Goal: Task Accomplishment & Management: Complete application form

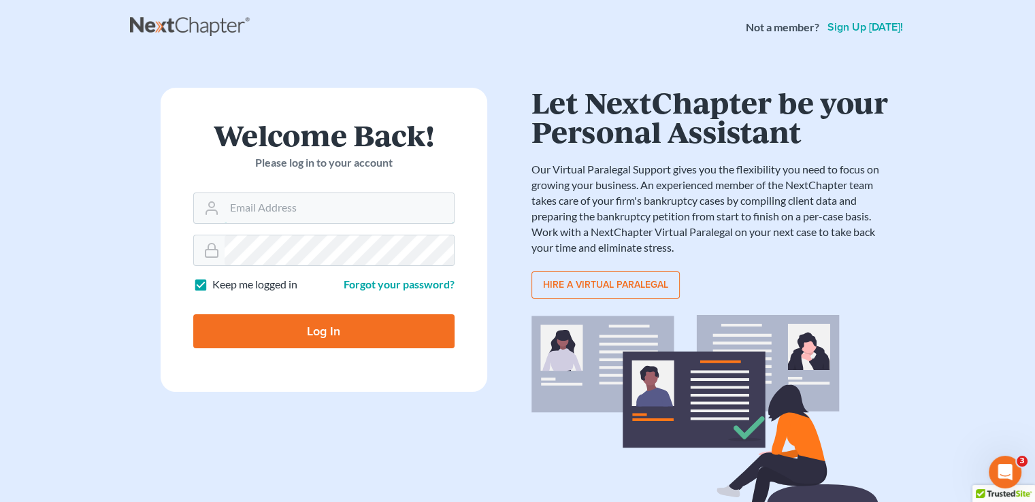
type input "[PERSON_NAME][EMAIL_ADDRESS][DOMAIN_NAME]"
click at [229, 334] on input "Log In" at bounding box center [323, 331] width 261 height 34
type input "Thinking..."
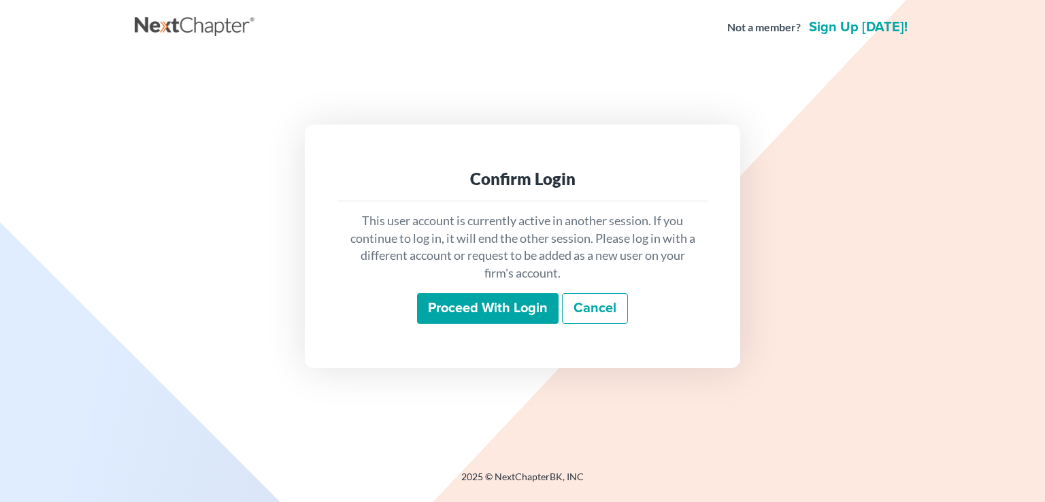
click at [493, 315] on input "Proceed with login" at bounding box center [487, 308] width 141 height 31
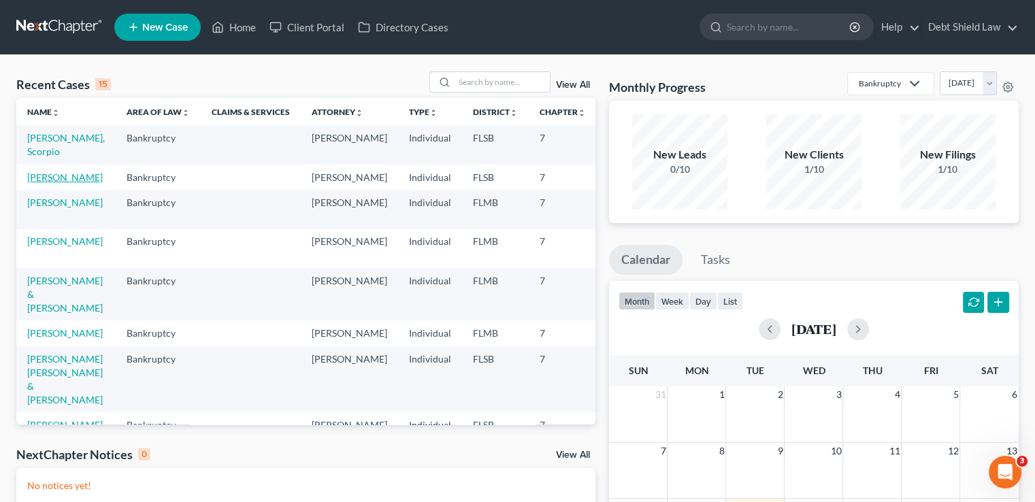
click at [38, 182] on link "[PERSON_NAME]" at bounding box center [64, 177] width 75 height 12
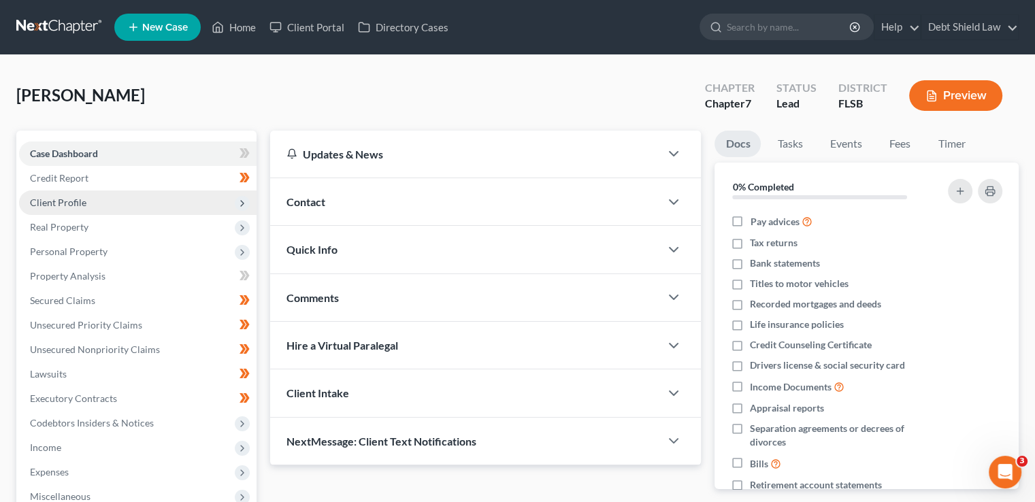
click at [231, 200] on span "Client Profile" at bounding box center [137, 202] width 237 height 24
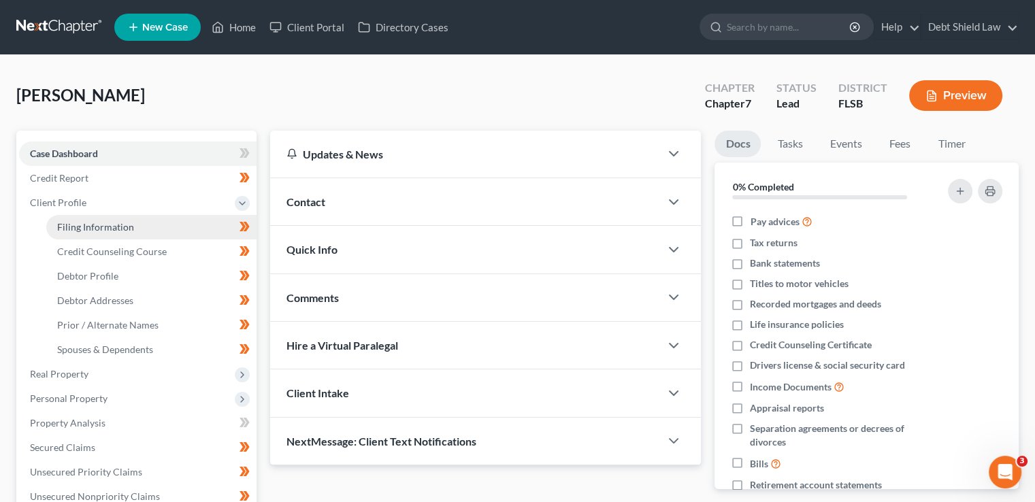
click at [152, 231] on link "Filing Information" at bounding box center [151, 227] width 210 height 24
select select "1"
select select "0"
select select "9"
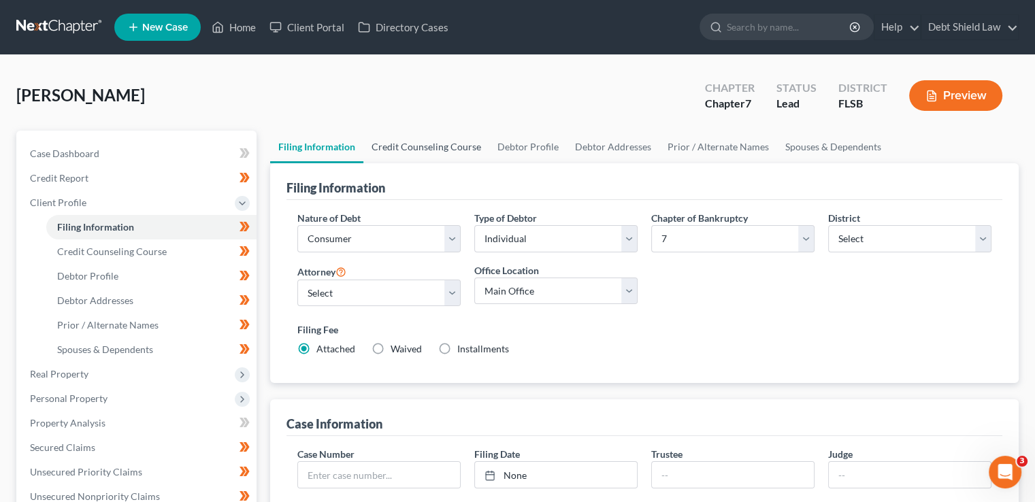
click at [395, 153] on link "Credit Counseling Course" at bounding box center [426, 147] width 126 height 33
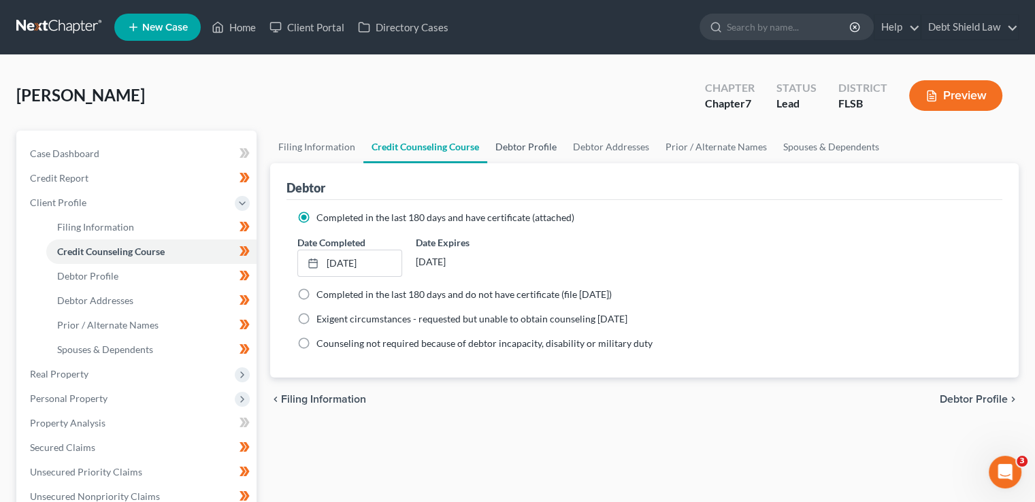
click at [520, 152] on link "Debtor Profile" at bounding box center [526, 147] width 78 height 33
select select "1"
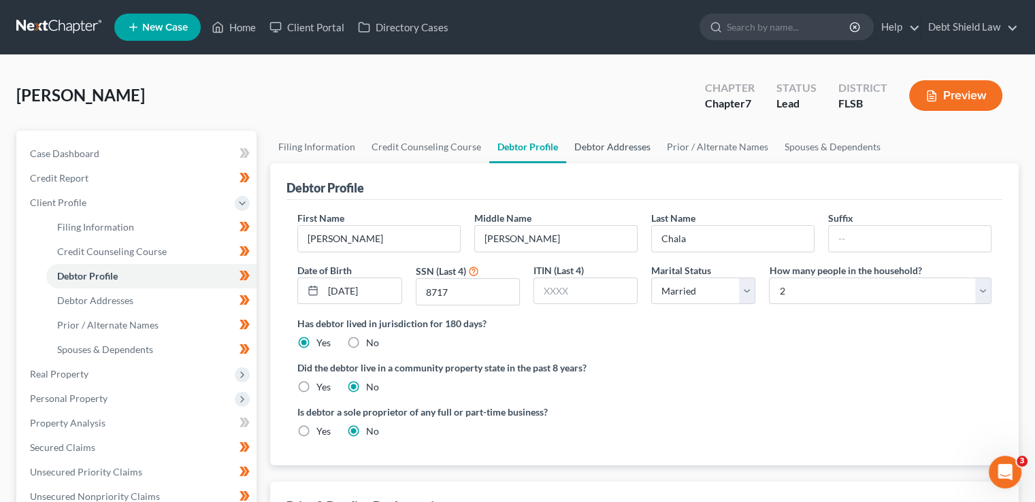
click at [596, 154] on link "Debtor Addresses" at bounding box center [612, 147] width 93 height 33
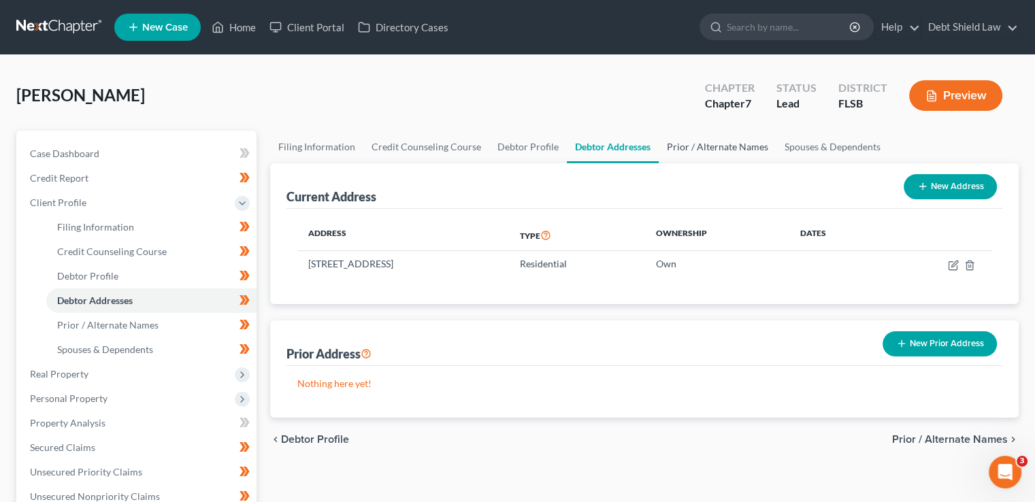
drag, startPoint x: 686, startPoint y: 152, endPoint x: 717, endPoint y: 152, distance: 31.3
click at [686, 152] on link "Prior / Alternate Names" at bounding box center [717, 147] width 118 height 33
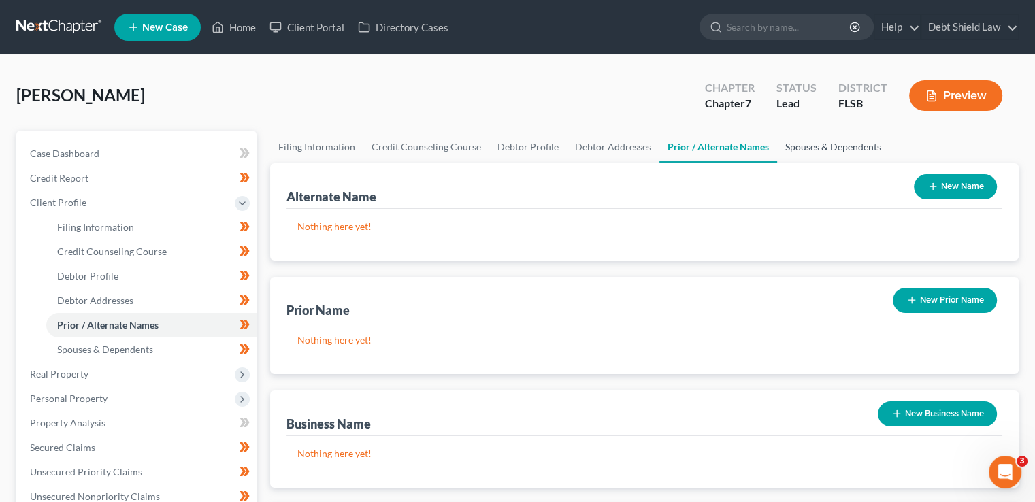
click at [828, 149] on link "Spouses & Dependents" at bounding box center [833, 147] width 112 height 33
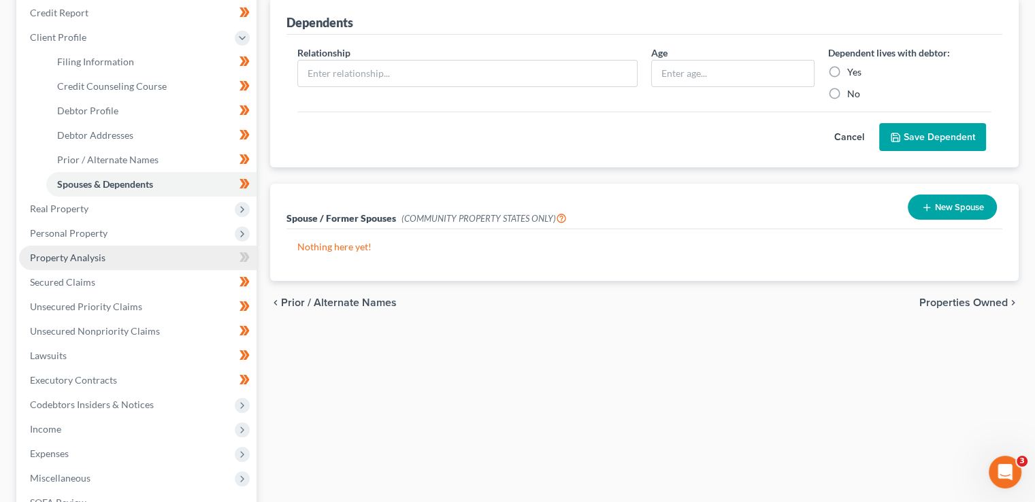
scroll to position [204, 0]
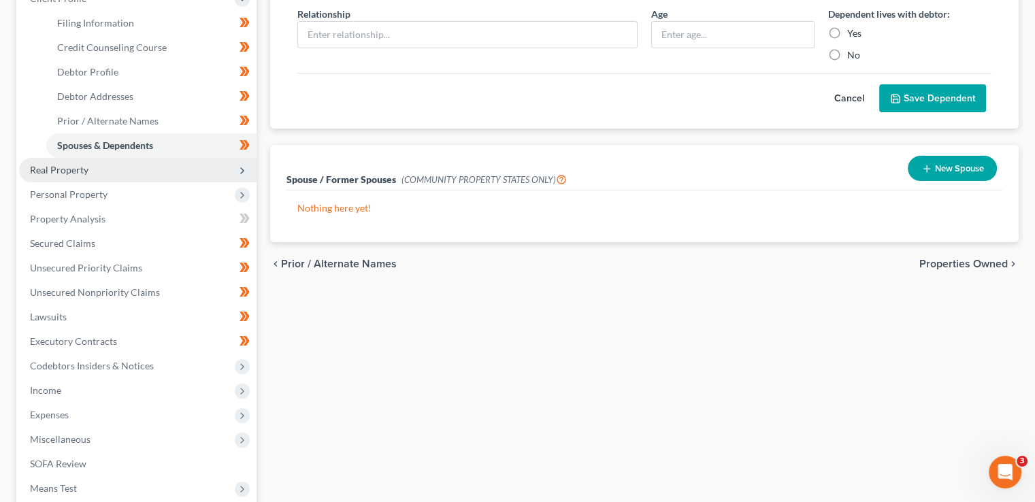
click at [158, 169] on span "Real Property" at bounding box center [137, 170] width 237 height 24
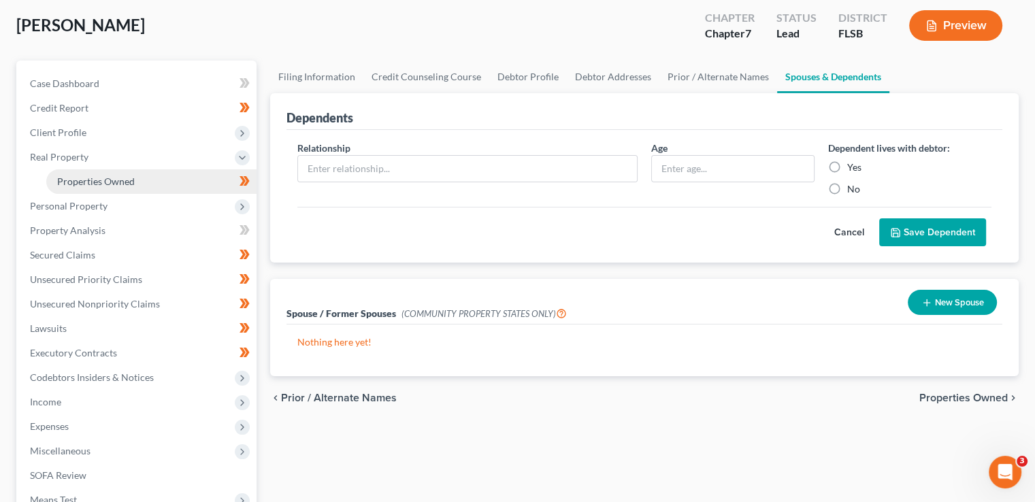
scroll to position [68, 0]
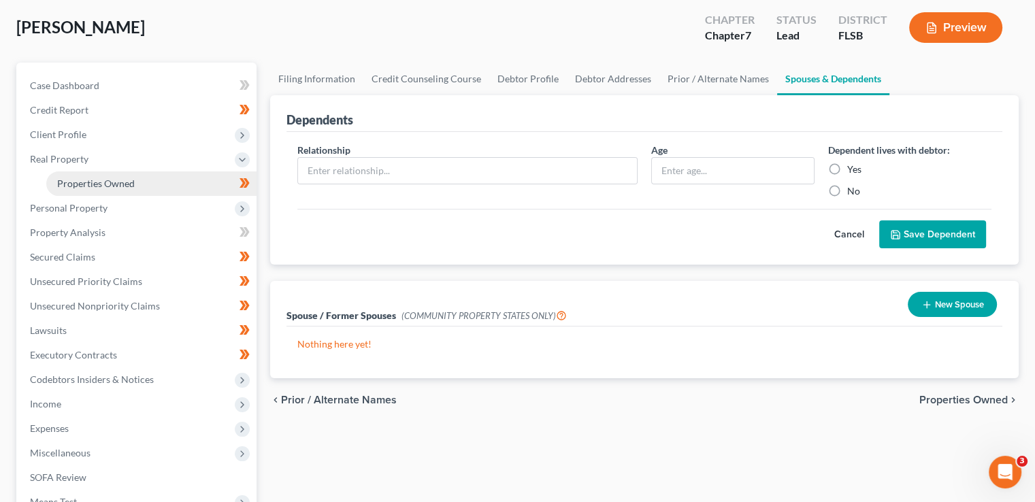
click at [110, 180] on span "Properties Owned" at bounding box center [96, 184] width 78 height 12
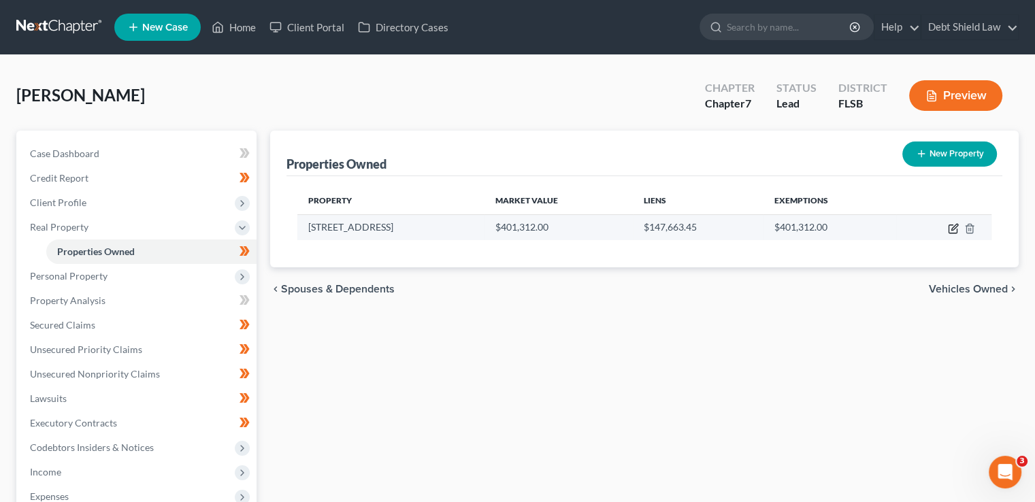
click at [952, 227] on icon "button" at bounding box center [954, 227] width 6 height 6
select select "9"
select select "0"
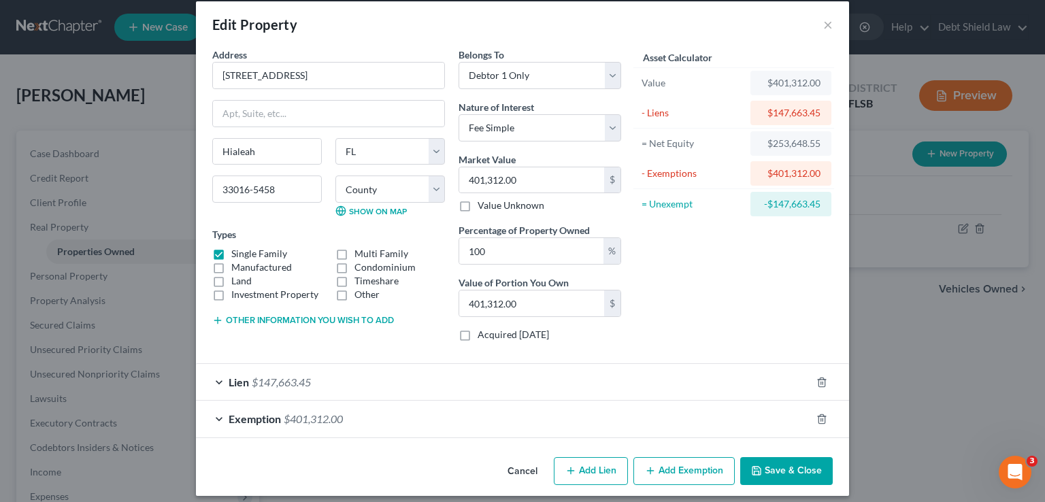
scroll to position [24, 0]
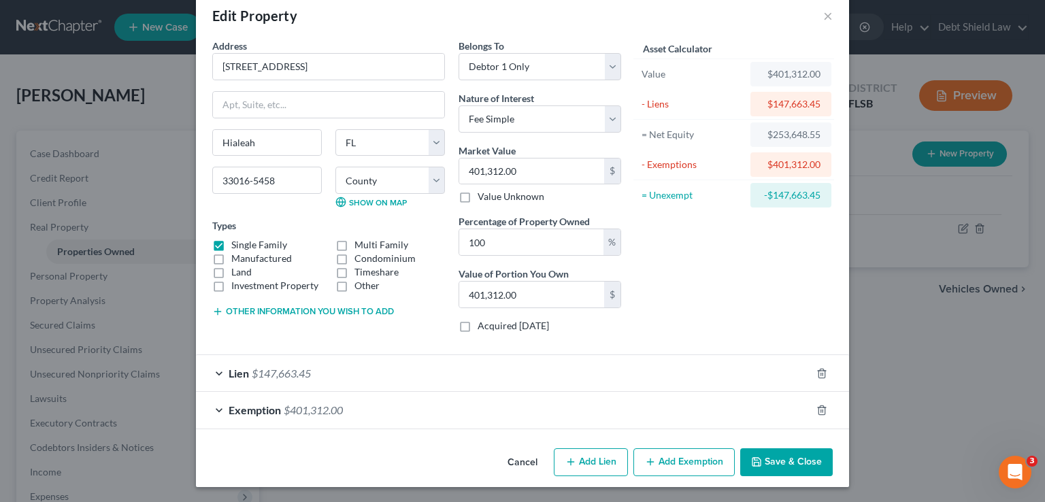
click at [412, 369] on div "Lien $147,663.45" at bounding box center [503, 373] width 615 height 36
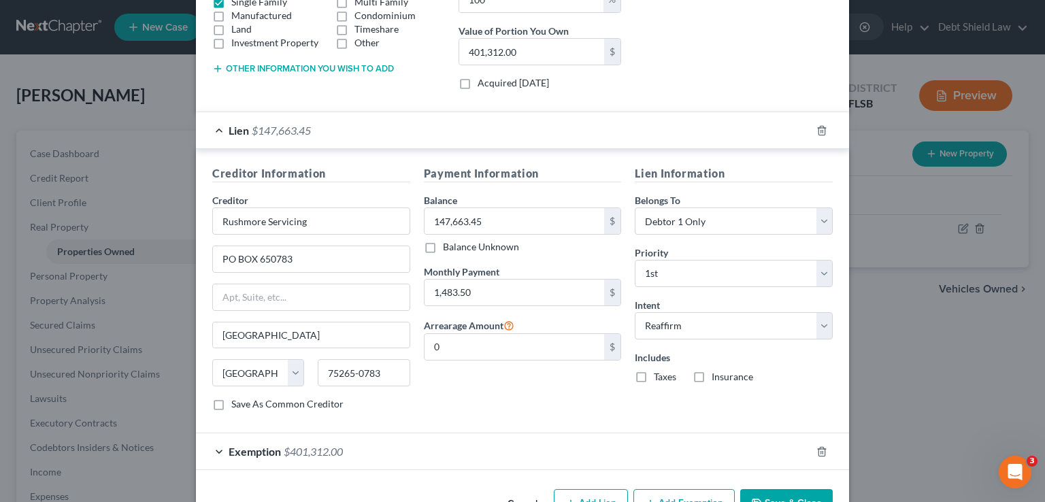
scroll to position [306, 0]
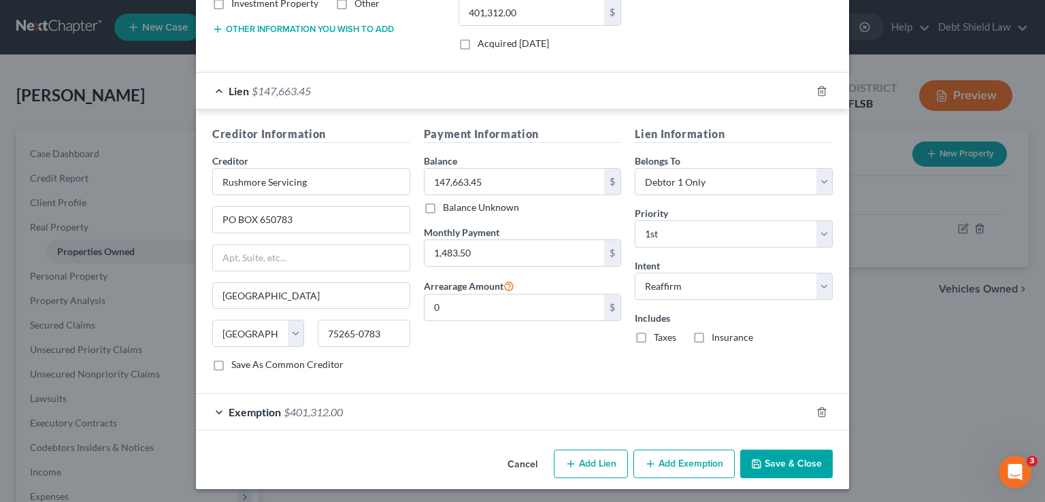
click at [400, 401] on div "Exemption $401,312.00" at bounding box center [503, 412] width 615 height 36
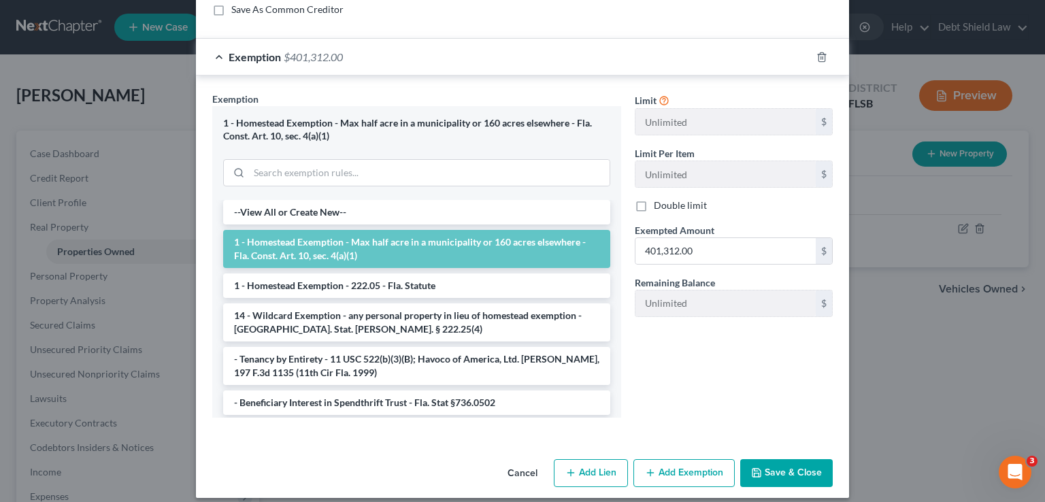
scroll to position [670, 0]
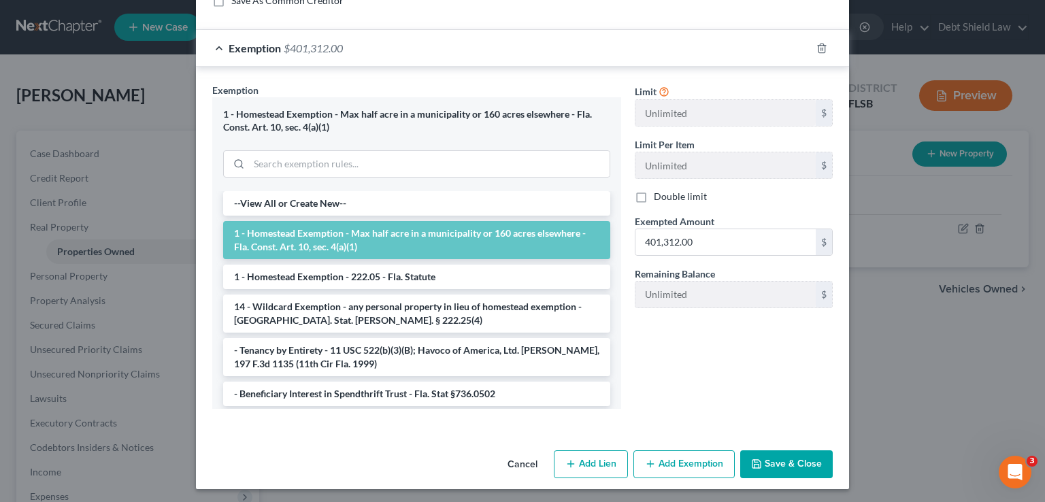
click at [778, 456] on button "Save & Close" at bounding box center [786, 464] width 93 height 29
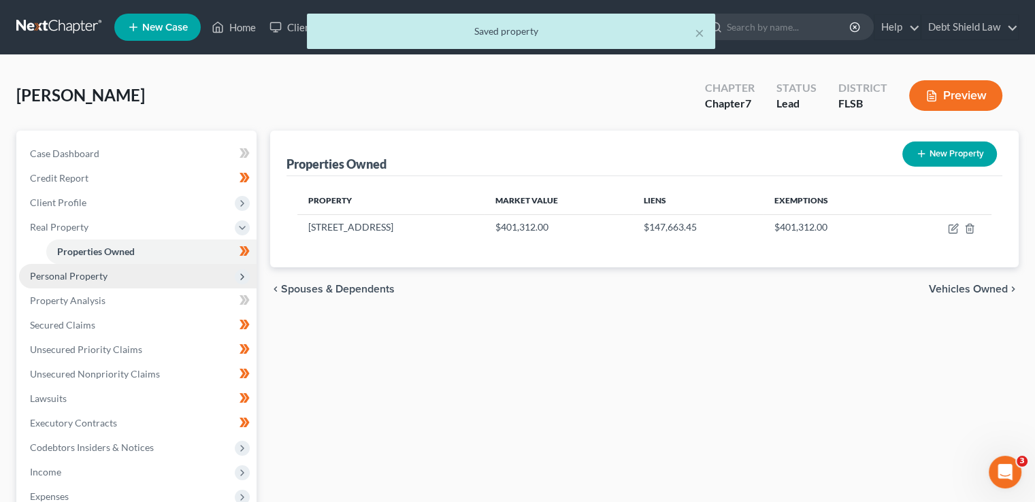
click at [114, 273] on span "Personal Property" at bounding box center [137, 276] width 237 height 24
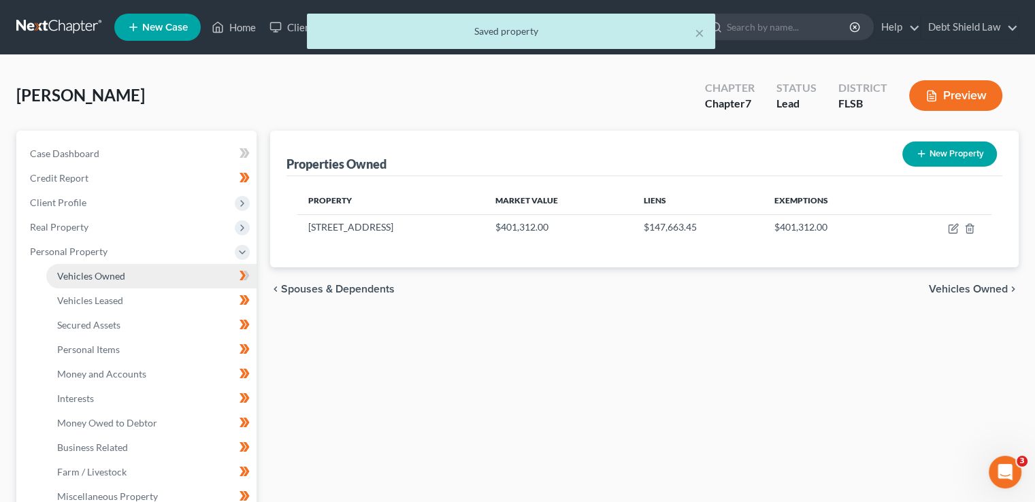
click at [103, 280] on span "Vehicles Owned" at bounding box center [91, 276] width 68 height 12
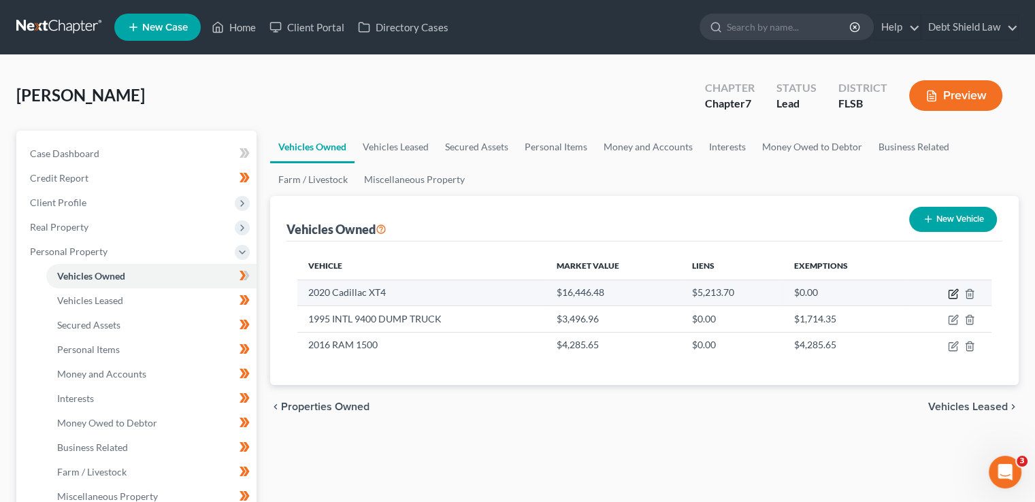
click at [950, 292] on icon "button" at bounding box center [952, 293] width 11 height 11
select select "0"
select select "6"
select select "3"
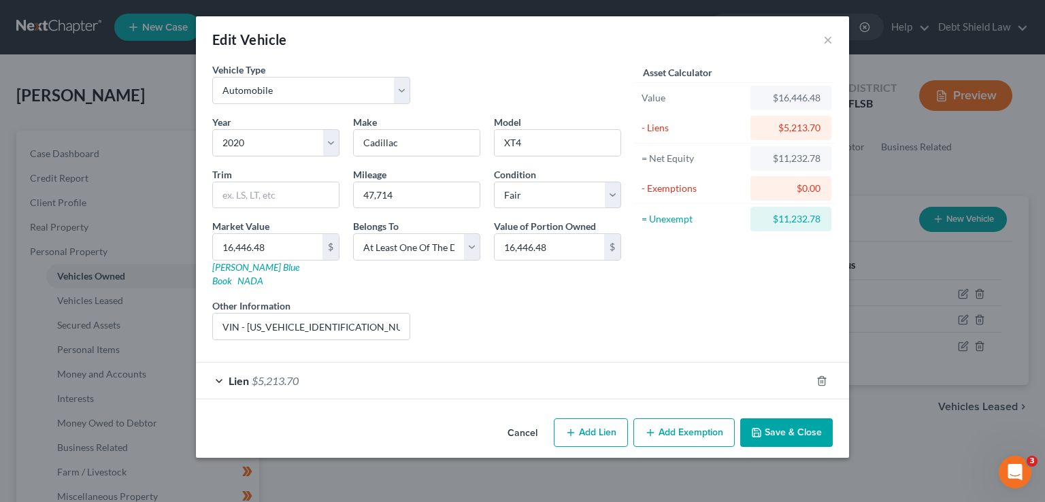
click at [450, 375] on div "Lien $5,213.70" at bounding box center [503, 381] width 615 height 36
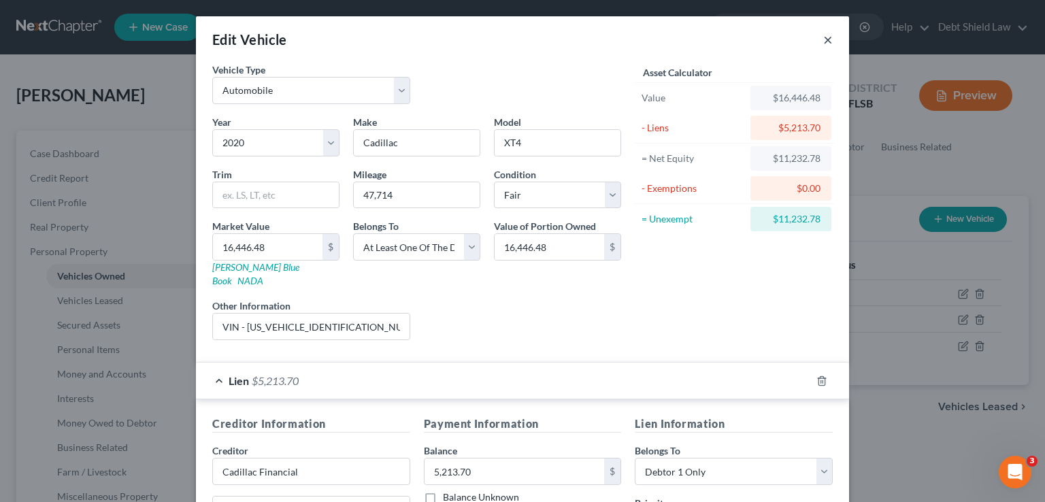
click at [823, 40] on button "×" at bounding box center [828, 39] width 10 height 16
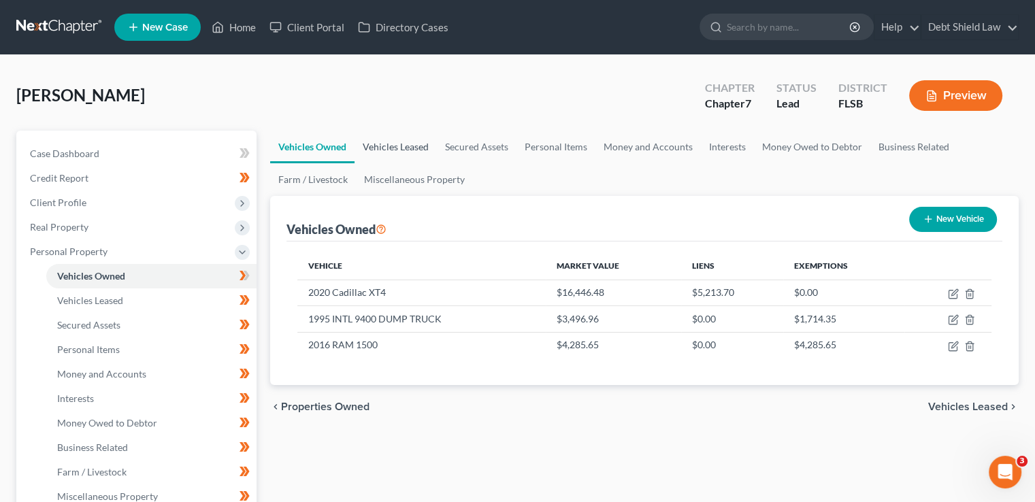
click at [390, 150] on link "Vehicles Leased" at bounding box center [395, 147] width 82 height 33
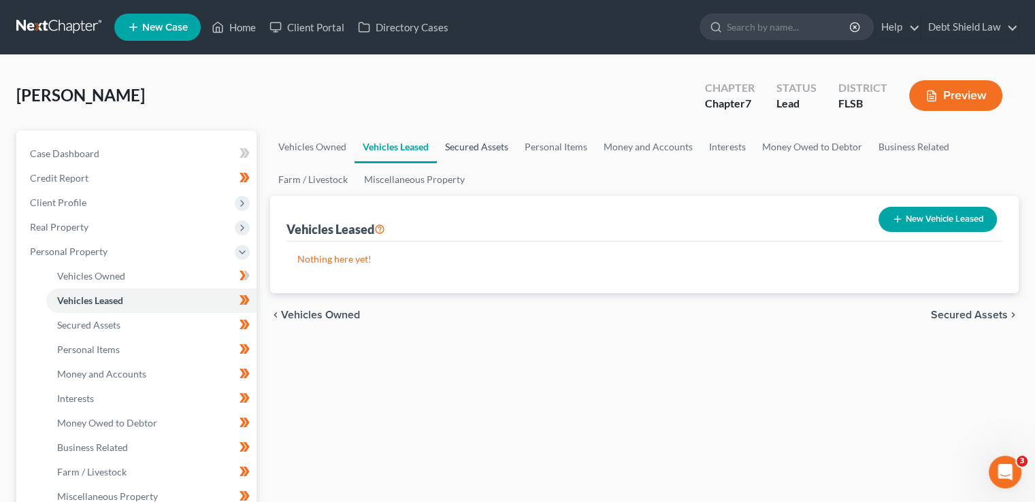
click at [506, 146] on link "Secured Assets" at bounding box center [477, 147] width 80 height 33
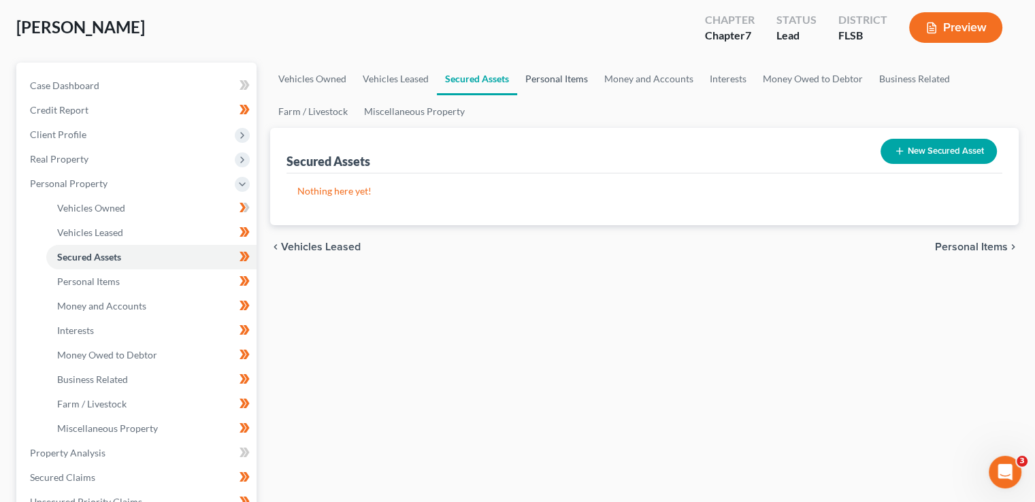
click at [544, 83] on link "Personal Items" at bounding box center [556, 79] width 79 height 33
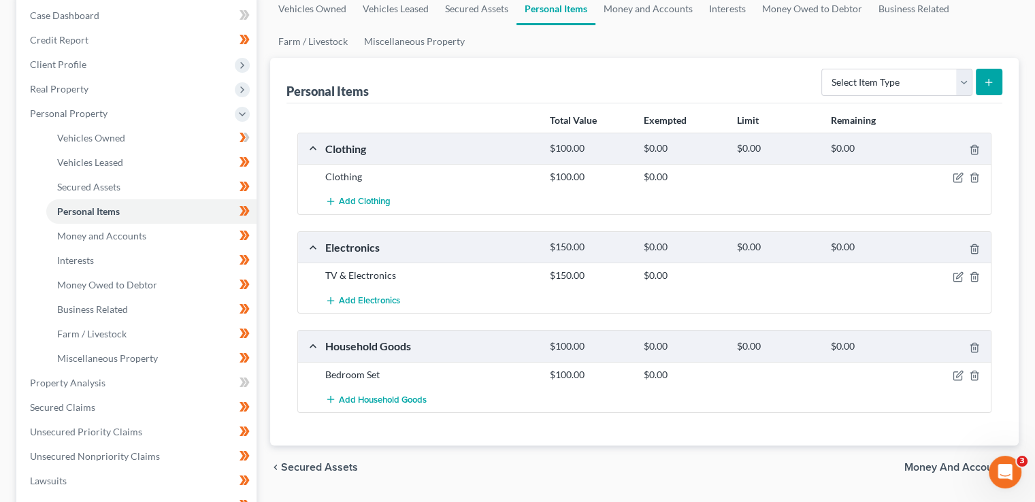
scroll to position [204, 0]
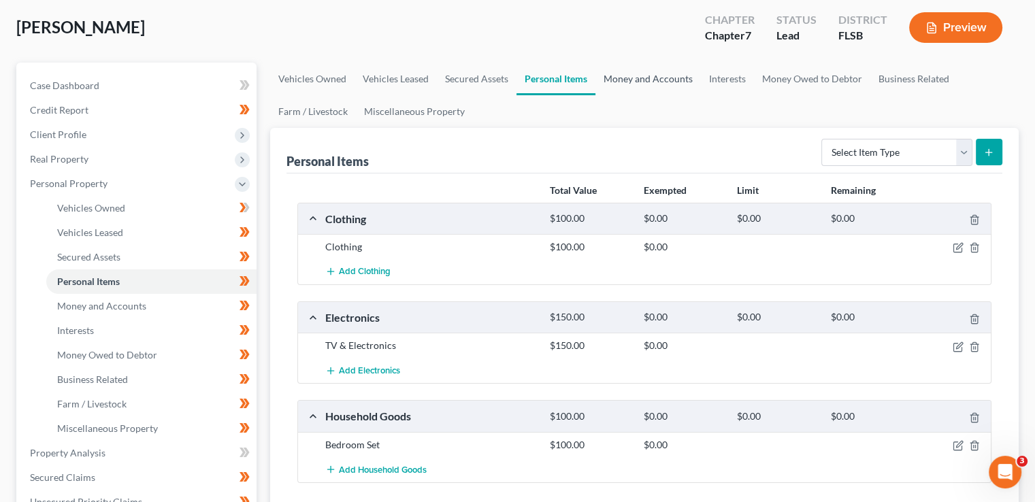
click at [625, 74] on link "Money and Accounts" at bounding box center [647, 79] width 105 height 33
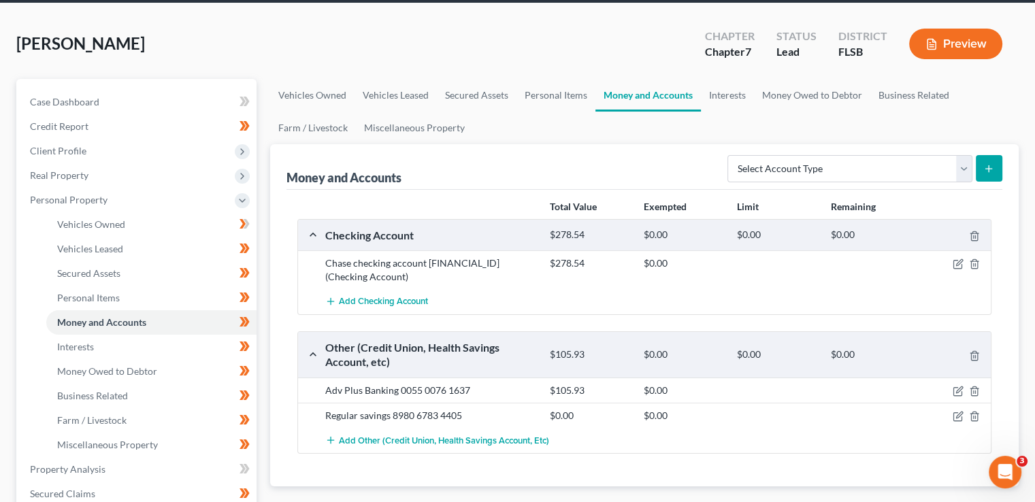
scroll to position [136, 0]
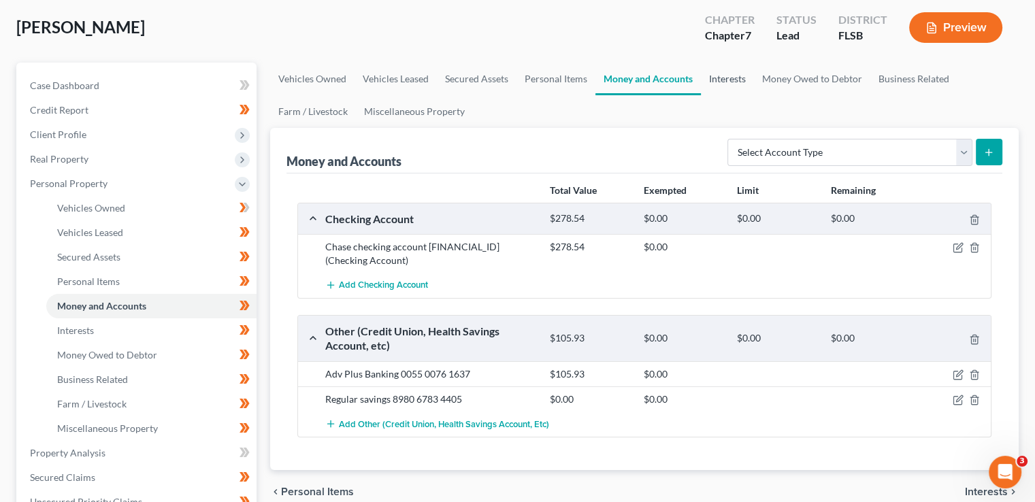
click at [736, 87] on link "Interests" at bounding box center [727, 79] width 53 height 33
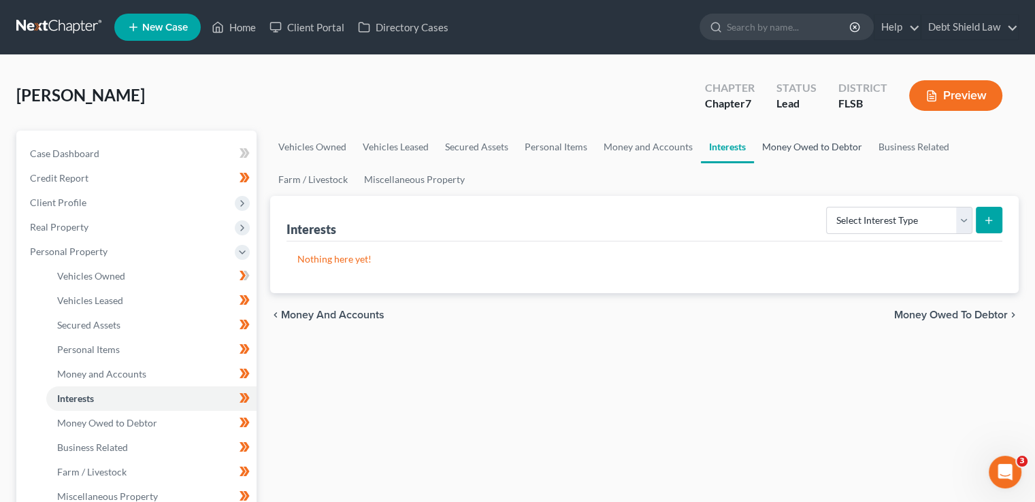
click at [784, 153] on link "Money Owed to Debtor" at bounding box center [812, 147] width 116 height 33
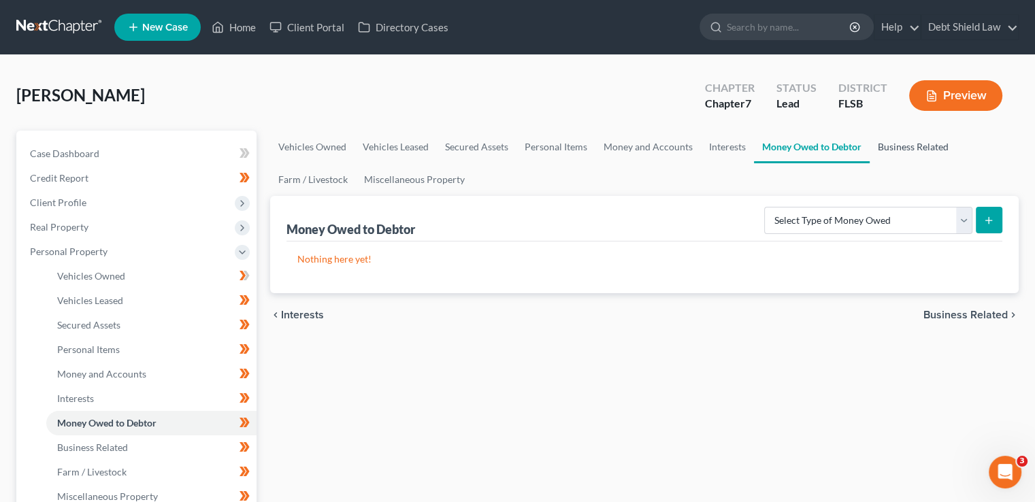
click at [890, 150] on link "Business Related" at bounding box center [912, 147] width 87 height 33
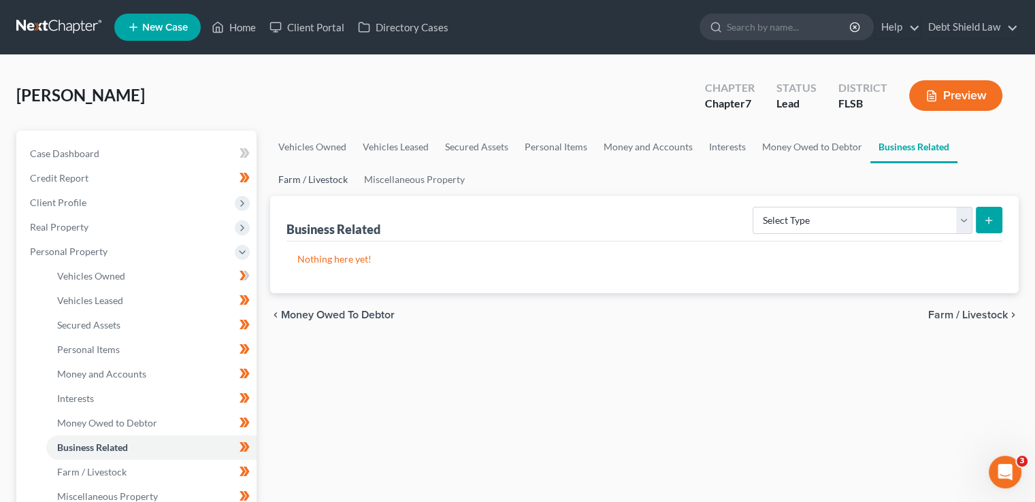
click at [307, 173] on link "Farm / Livestock" at bounding box center [313, 179] width 86 height 33
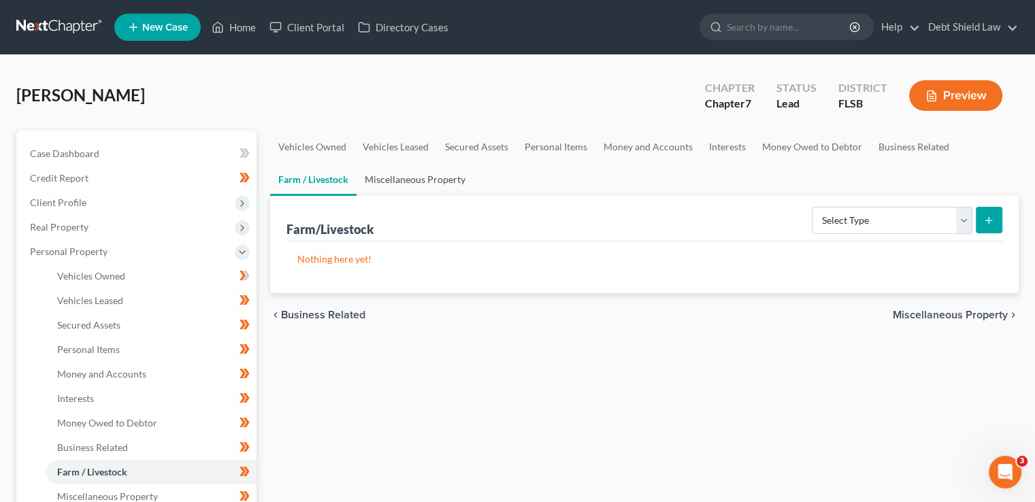
click at [405, 173] on link "Miscellaneous Property" at bounding box center [414, 179] width 117 height 33
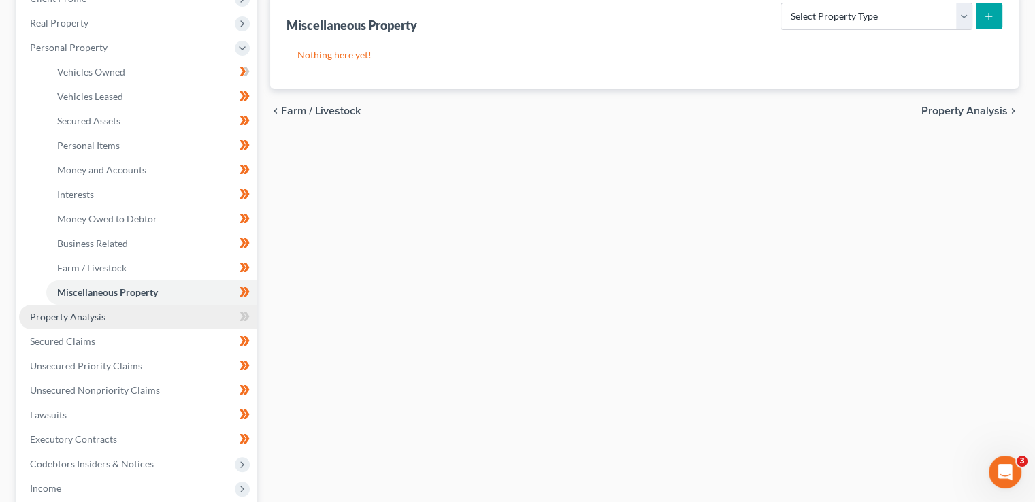
click at [189, 306] on link "Property Analysis" at bounding box center [137, 317] width 237 height 24
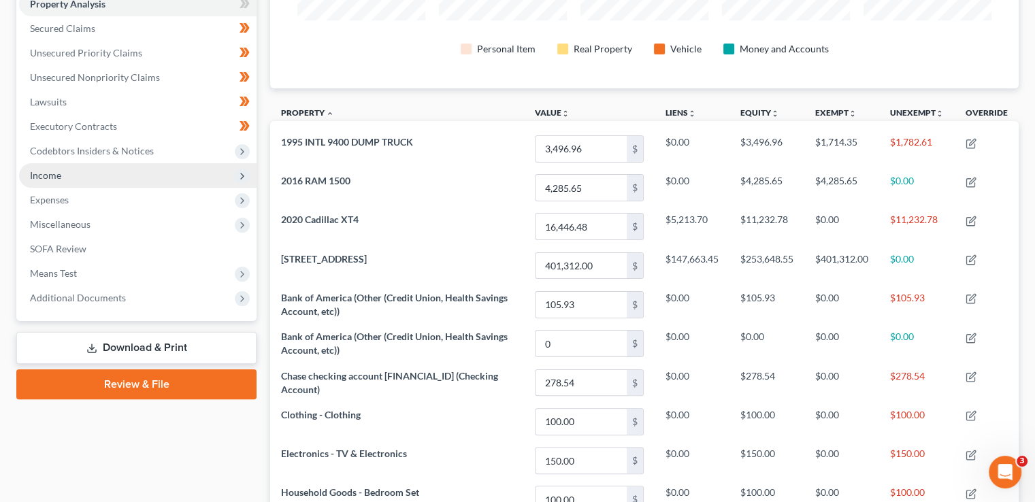
scroll to position [204, 0]
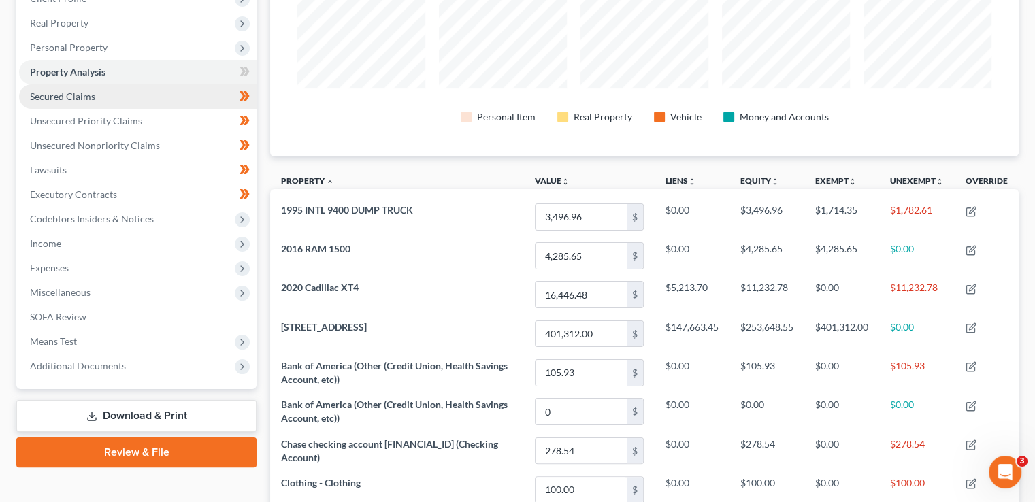
click at [139, 100] on link "Secured Claims" at bounding box center [137, 96] width 237 height 24
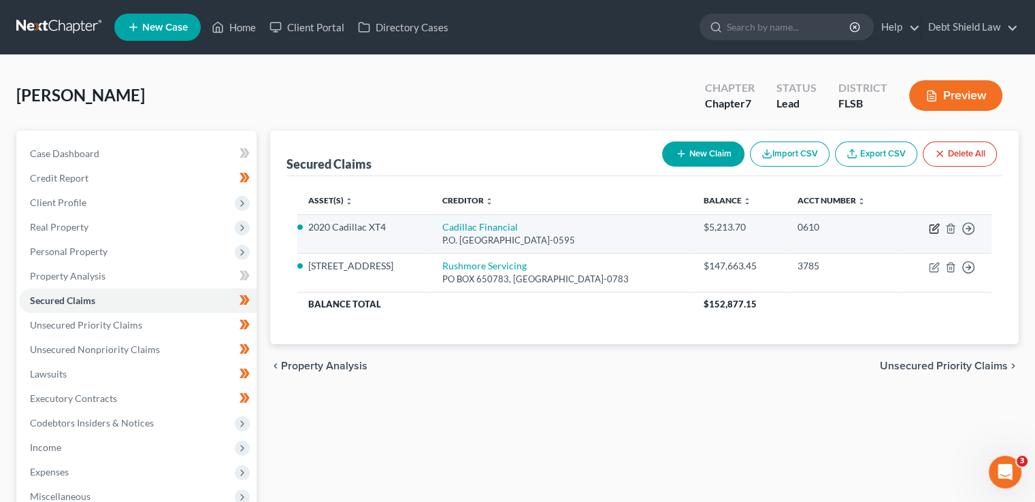
click at [935, 228] on icon "button" at bounding box center [935, 227] width 6 height 6
select select "45"
select select "6"
select select "2"
select select "0"
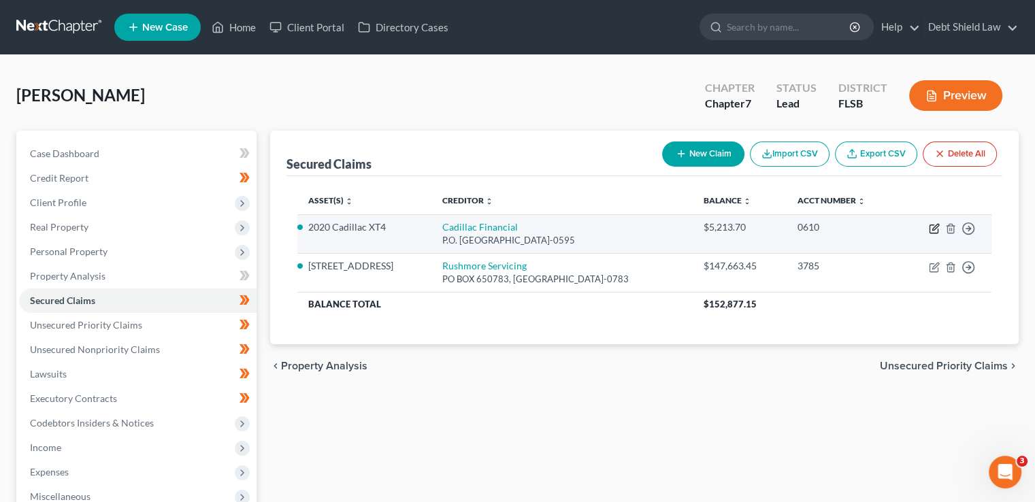
select select "0"
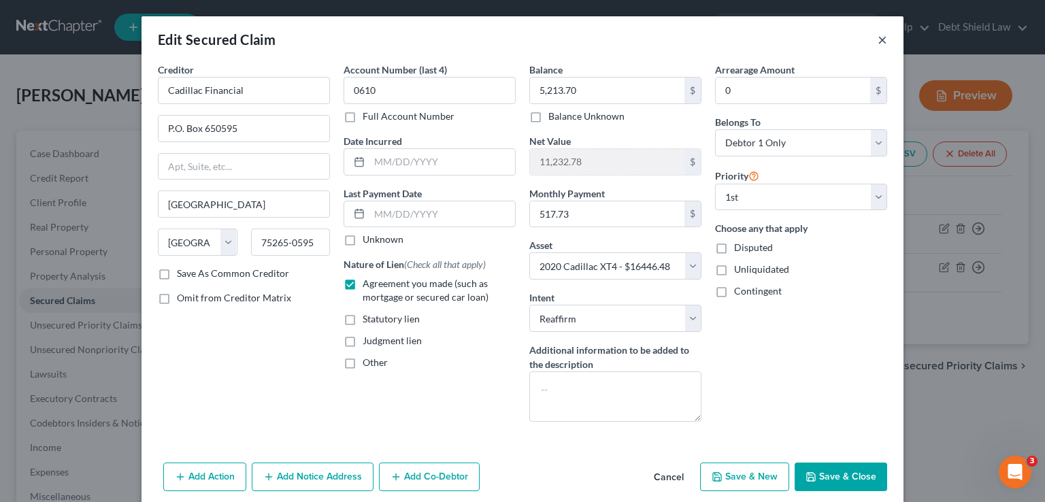
click at [878, 39] on button "×" at bounding box center [882, 39] width 10 height 16
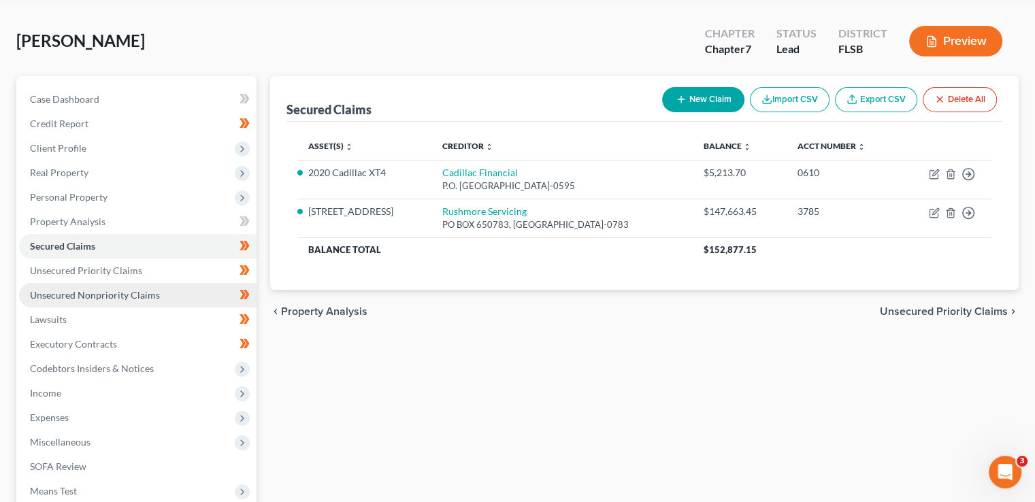
scroll to position [136, 0]
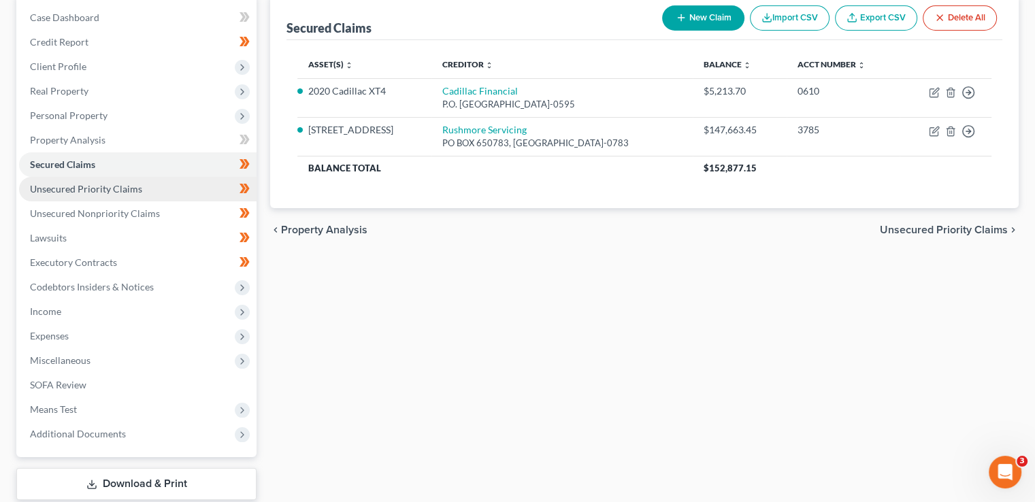
click at [90, 193] on span "Unsecured Priority Claims" at bounding box center [86, 189] width 112 height 12
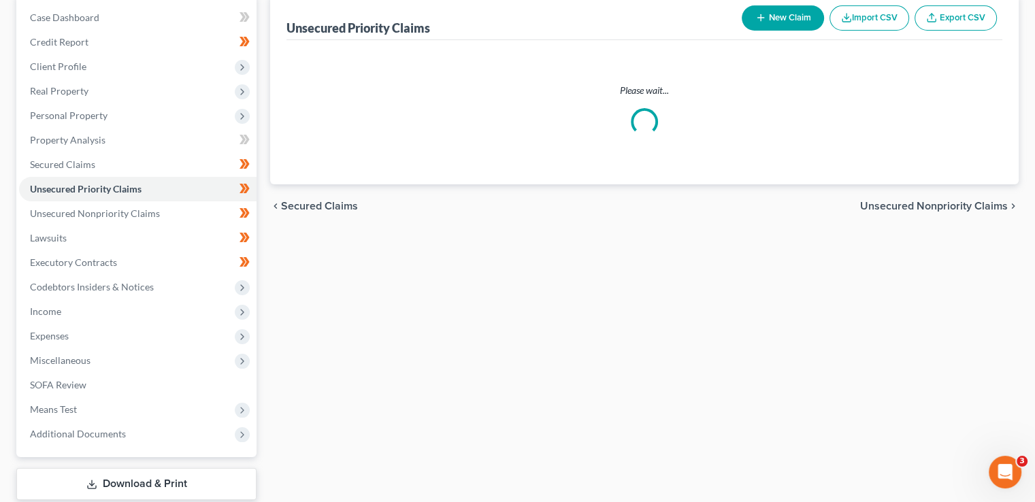
scroll to position [25, 0]
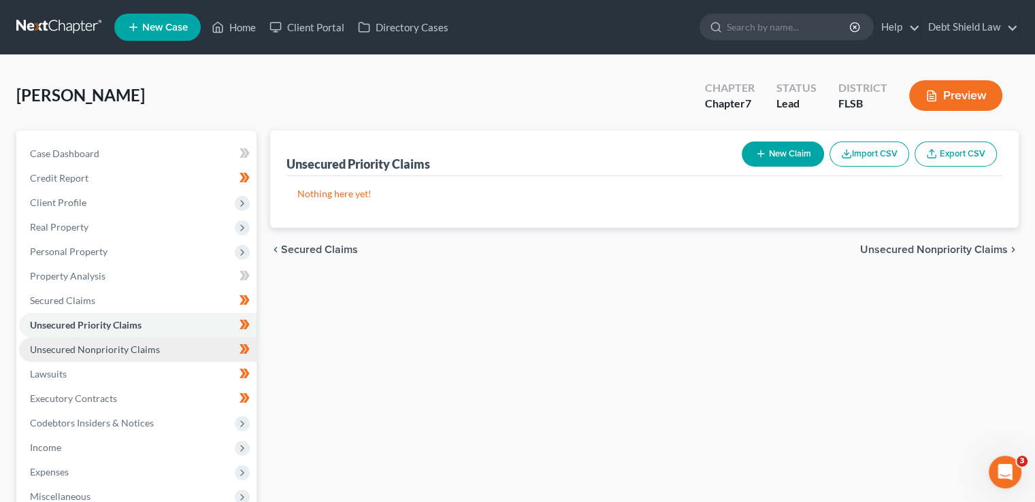
click at [141, 346] on span "Unsecured Nonpriority Claims" at bounding box center [95, 349] width 130 height 12
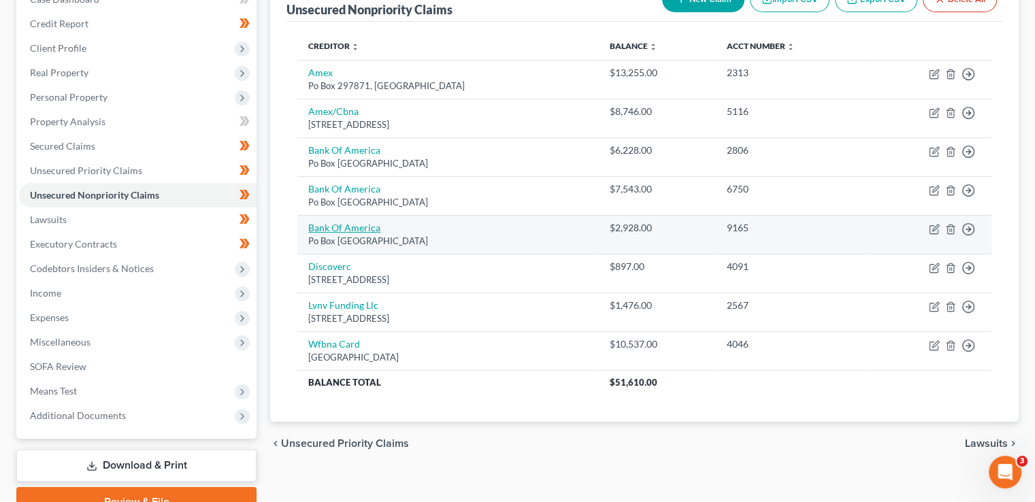
scroll to position [220, 0]
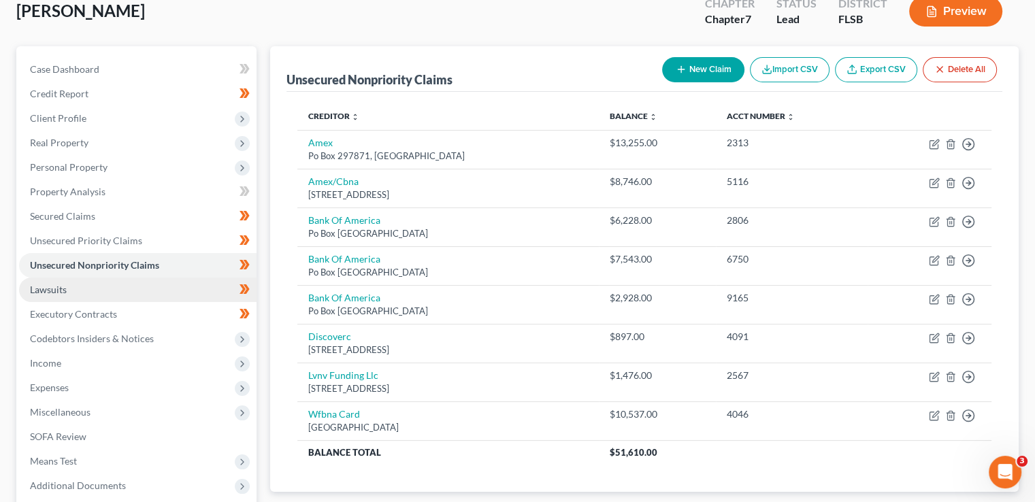
click at [97, 296] on link "Lawsuits" at bounding box center [137, 290] width 237 height 24
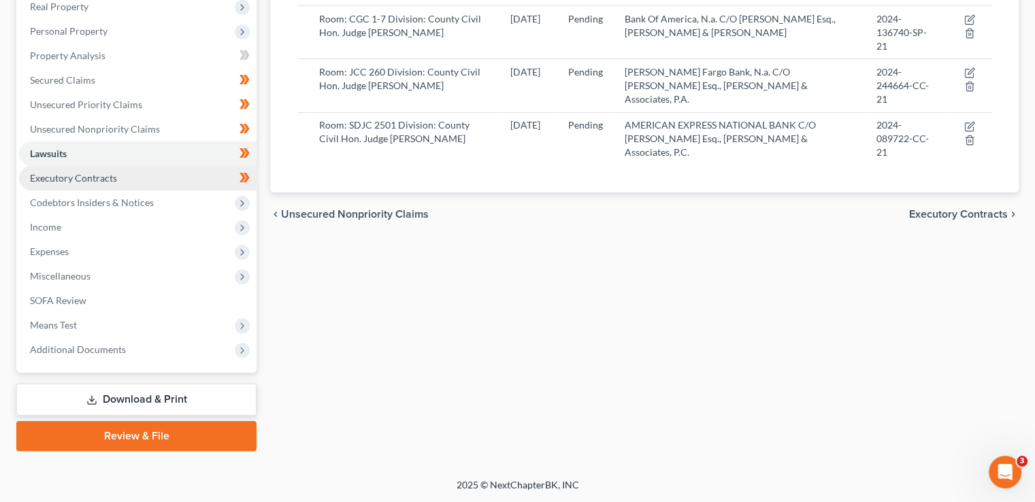
click at [80, 182] on span "Executory Contracts" at bounding box center [73, 178] width 87 height 12
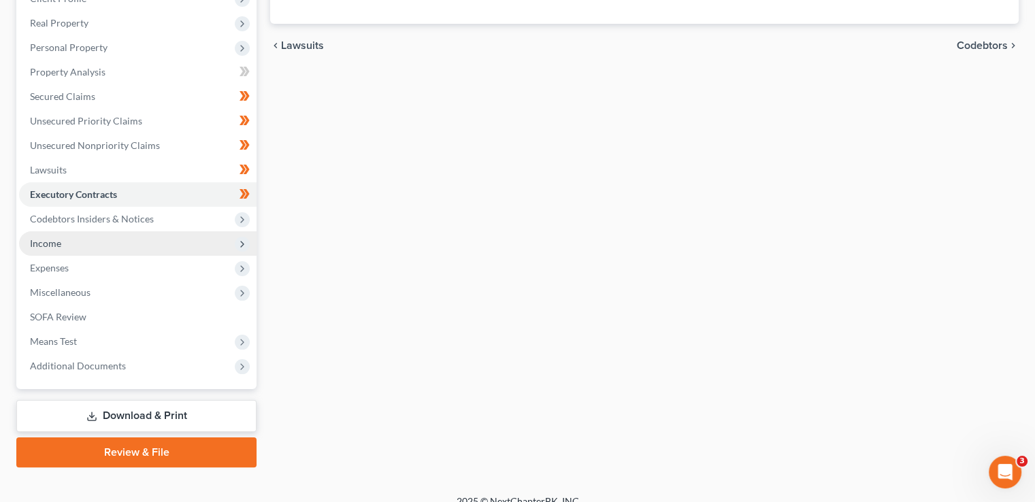
click at [90, 239] on span "Income" at bounding box center [137, 243] width 237 height 24
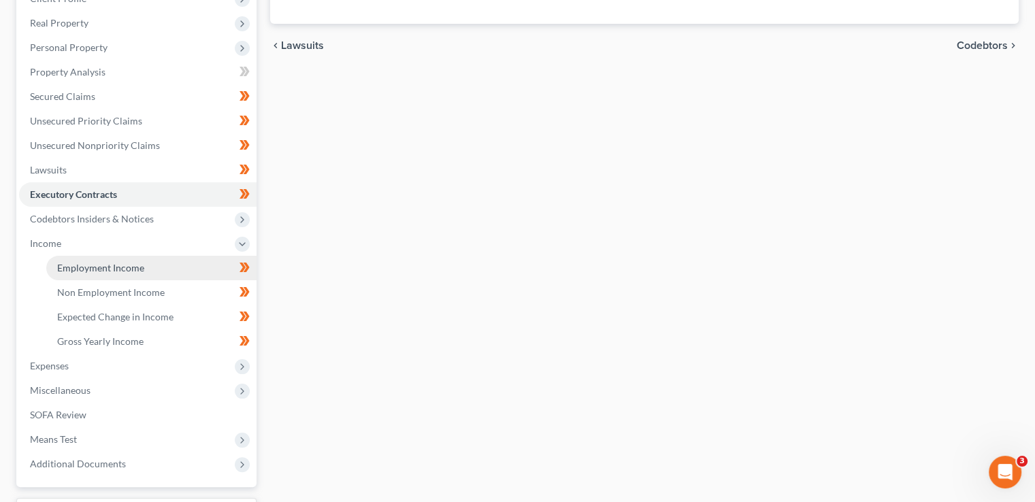
click at [81, 275] on link "Employment Income" at bounding box center [151, 268] width 210 height 24
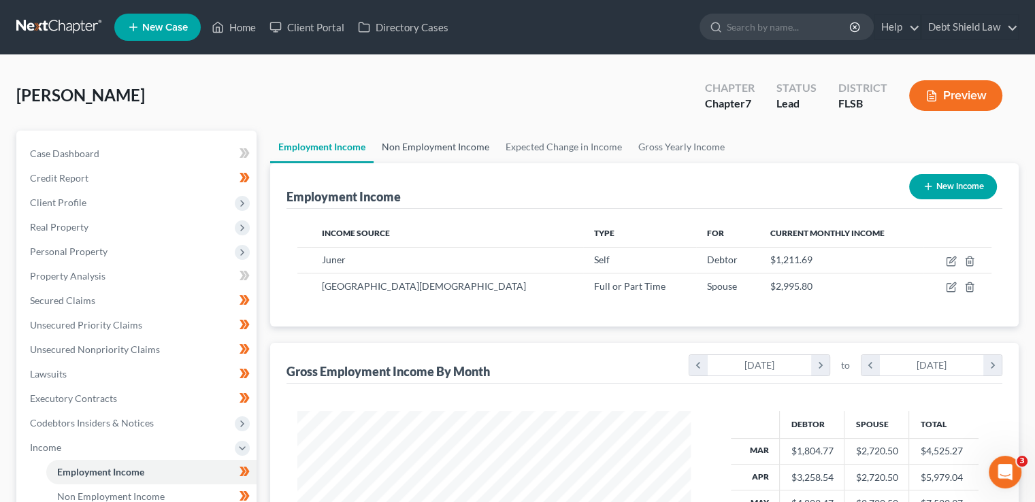
click at [448, 156] on link "Non Employment Income" at bounding box center [435, 147] width 124 height 33
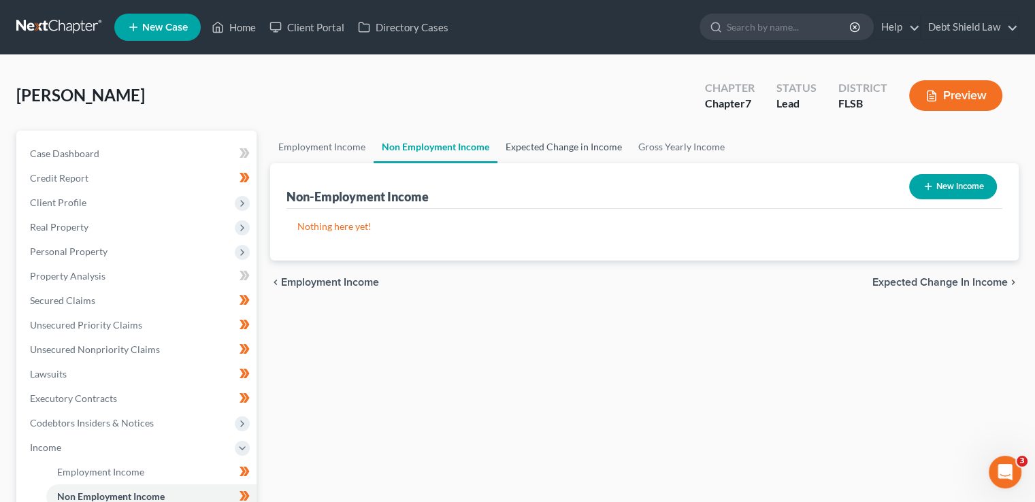
click at [525, 152] on link "Expected Change in Income" at bounding box center [563, 147] width 133 height 33
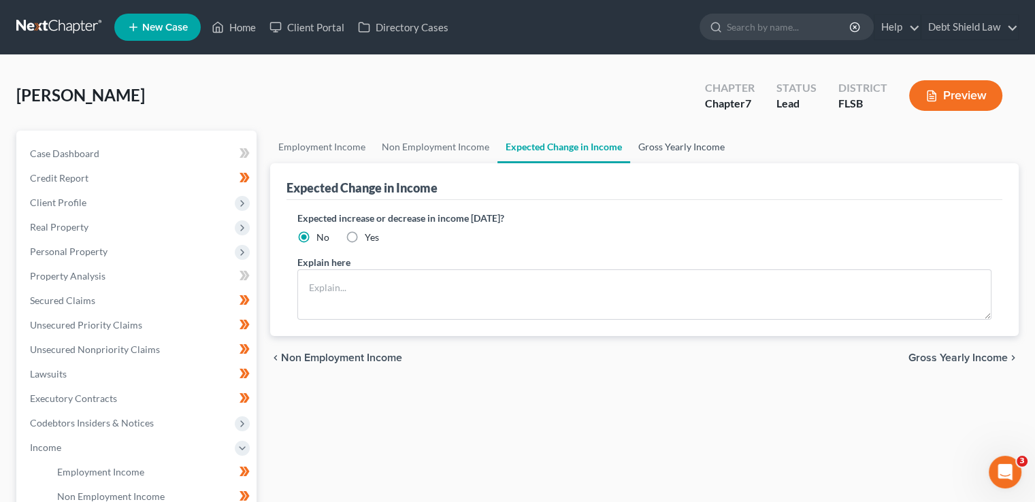
click at [660, 151] on link "Gross Yearly Income" at bounding box center [681, 147] width 103 height 33
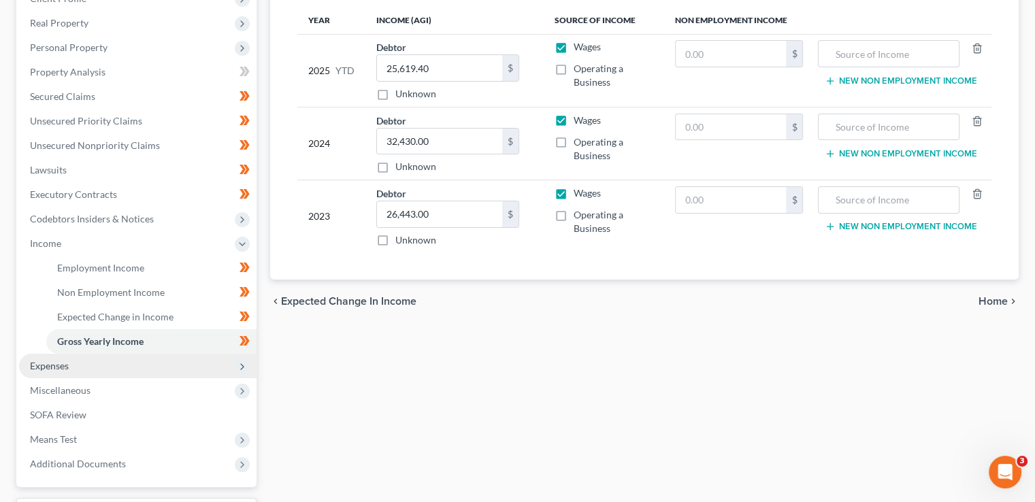
click at [111, 367] on span "Expenses" at bounding box center [137, 366] width 237 height 24
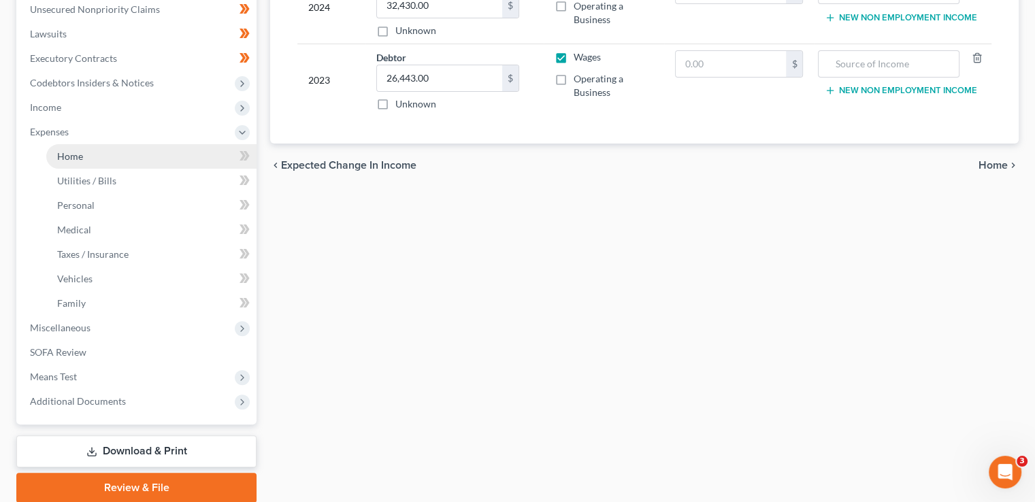
click at [89, 148] on link "Home" at bounding box center [151, 156] width 210 height 24
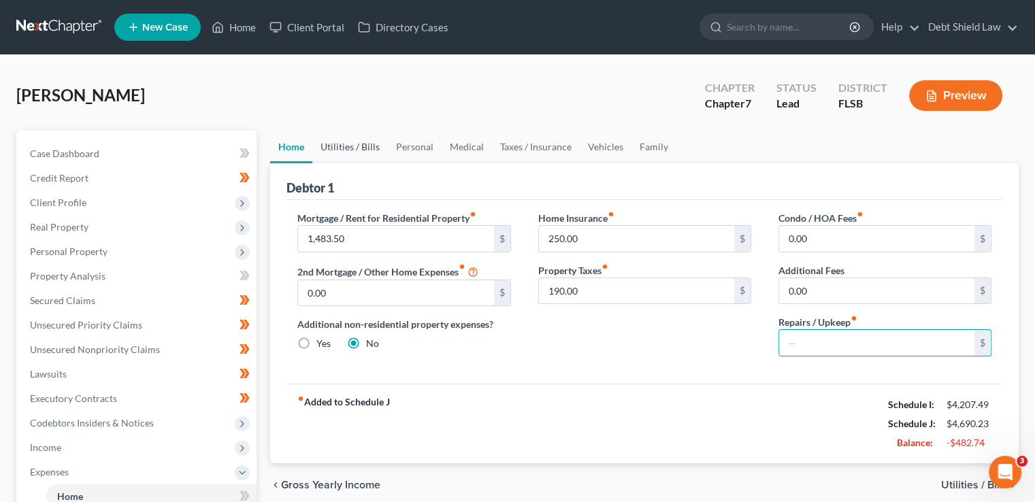
click at [362, 151] on link "Utilities / Bills" at bounding box center [349, 147] width 75 height 33
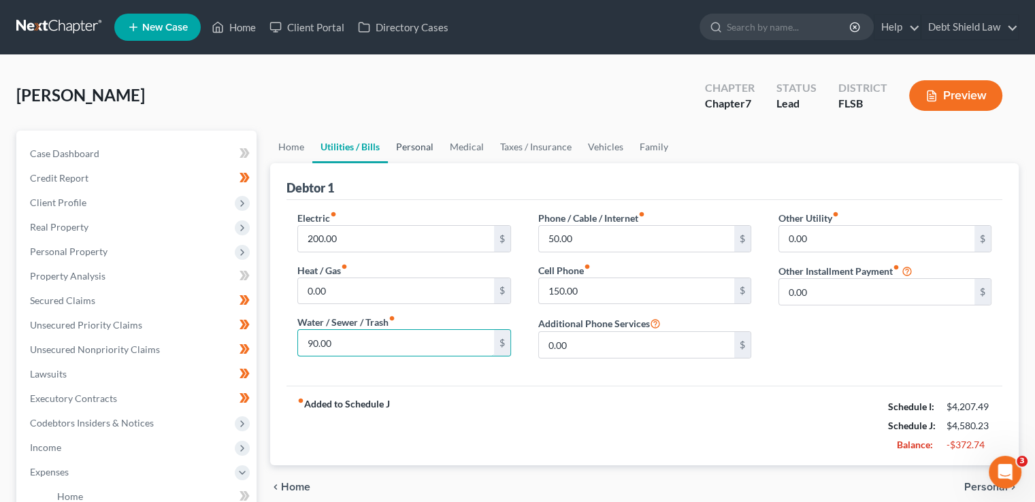
type input "90.00"
click at [405, 149] on link "Personal" at bounding box center [415, 147] width 54 height 33
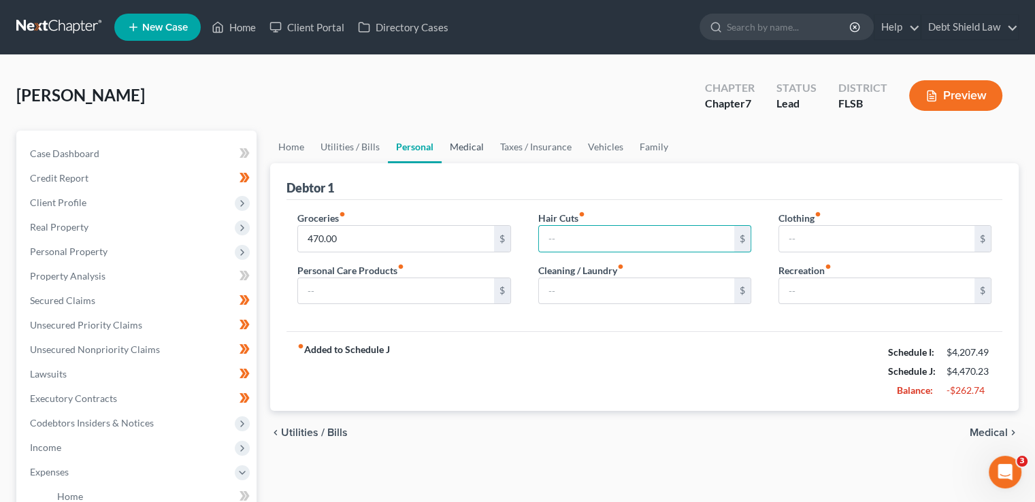
click at [458, 152] on link "Medical" at bounding box center [466, 147] width 50 height 33
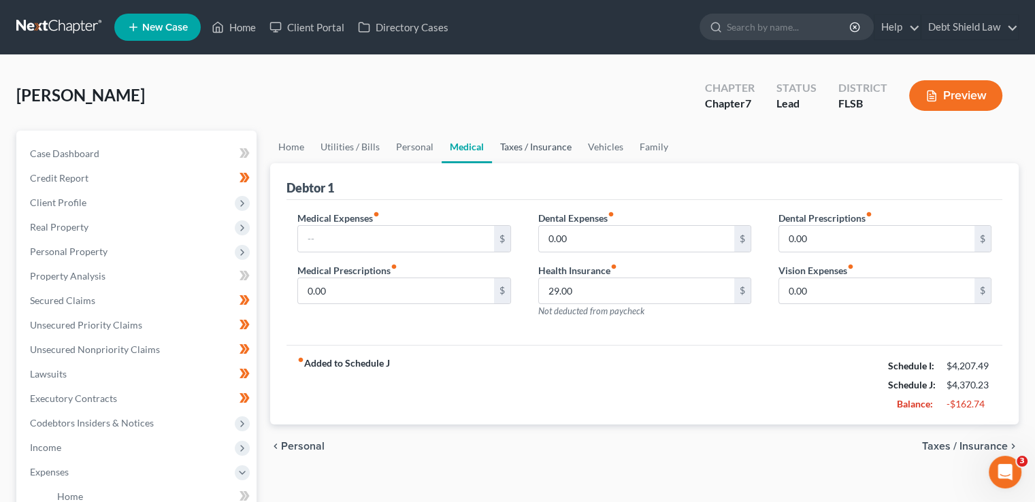
click at [518, 150] on link "Taxes / Insurance" at bounding box center [536, 147] width 88 height 33
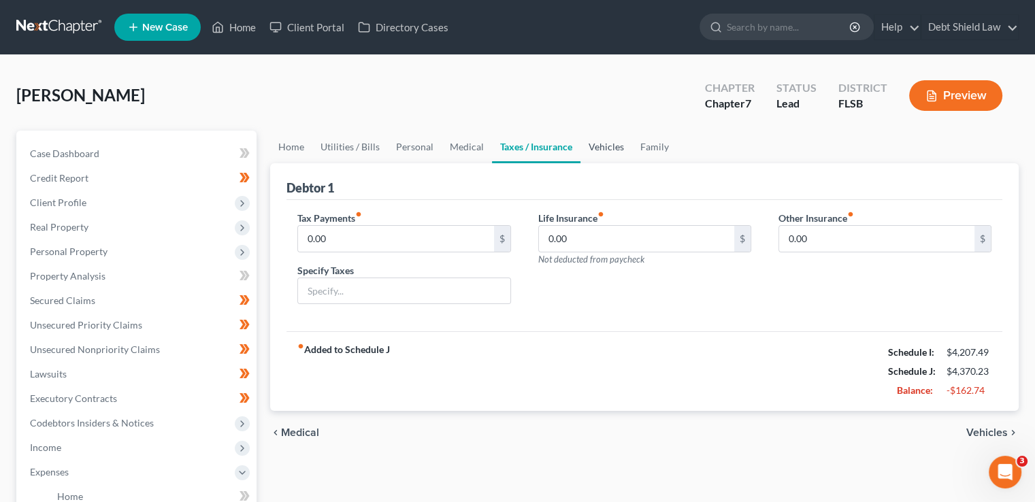
click at [603, 145] on link "Vehicles" at bounding box center [606, 147] width 52 height 33
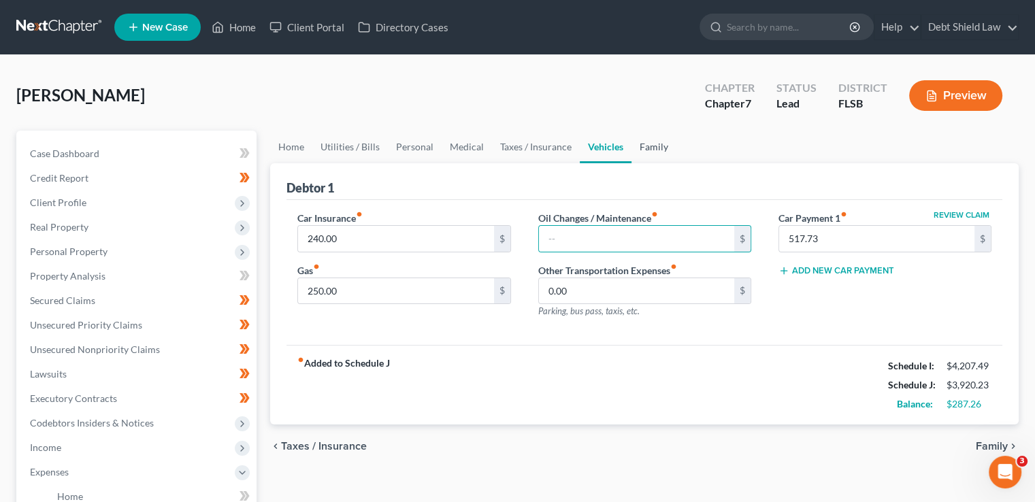
click at [641, 150] on link "Family" at bounding box center [653, 147] width 45 height 33
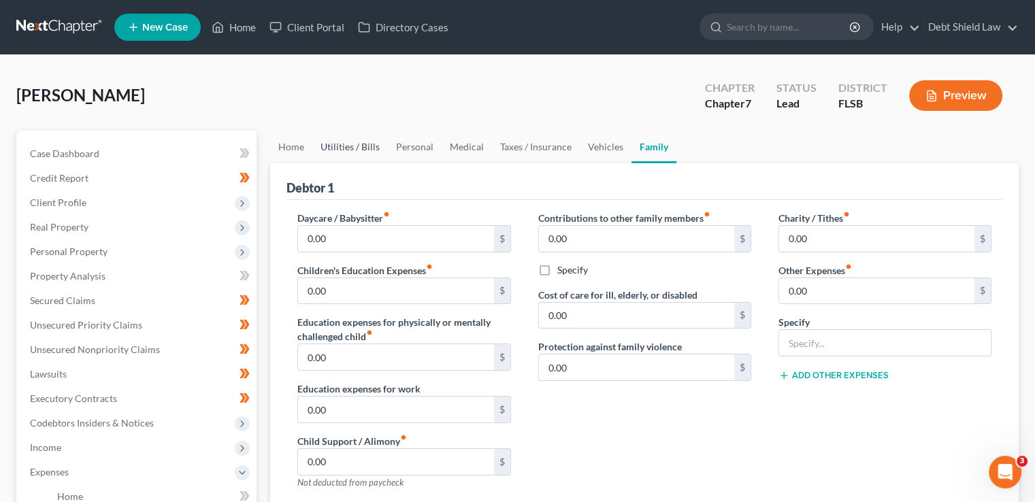
click at [329, 150] on link "Utilities / Bills" at bounding box center [349, 147] width 75 height 33
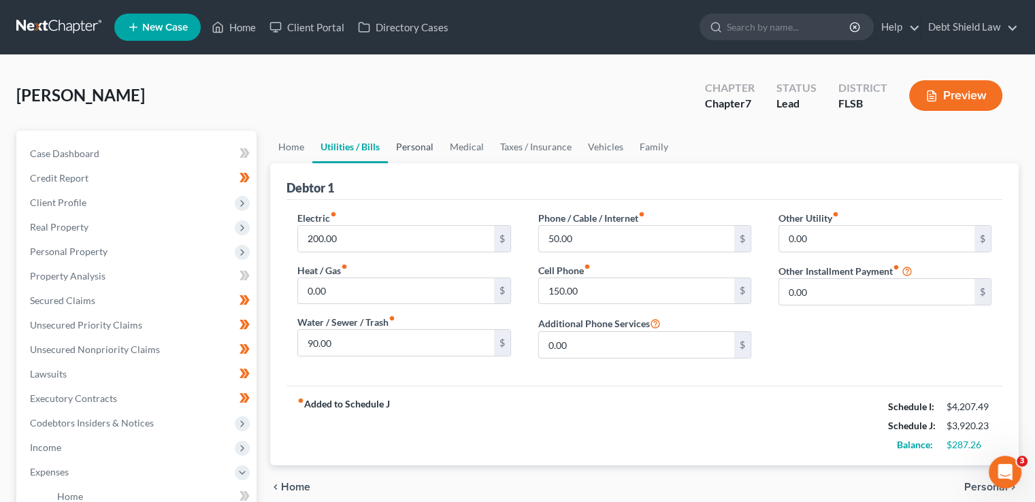
click at [397, 148] on link "Personal" at bounding box center [415, 147] width 54 height 33
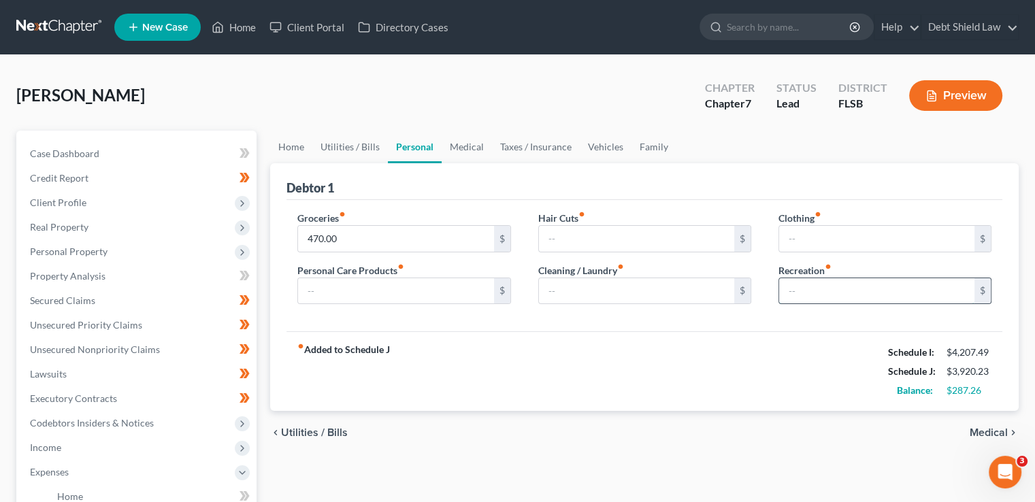
click at [813, 295] on input "text" at bounding box center [876, 291] width 195 height 26
type input "100.00"
click at [448, 281] on input "text" at bounding box center [395, 291] width 195 height 26
type input "50.00"
drag, startPoint x: 560, startPoint y: 286, endPoint x: 567, endPoint y: 293, distance: 10.1
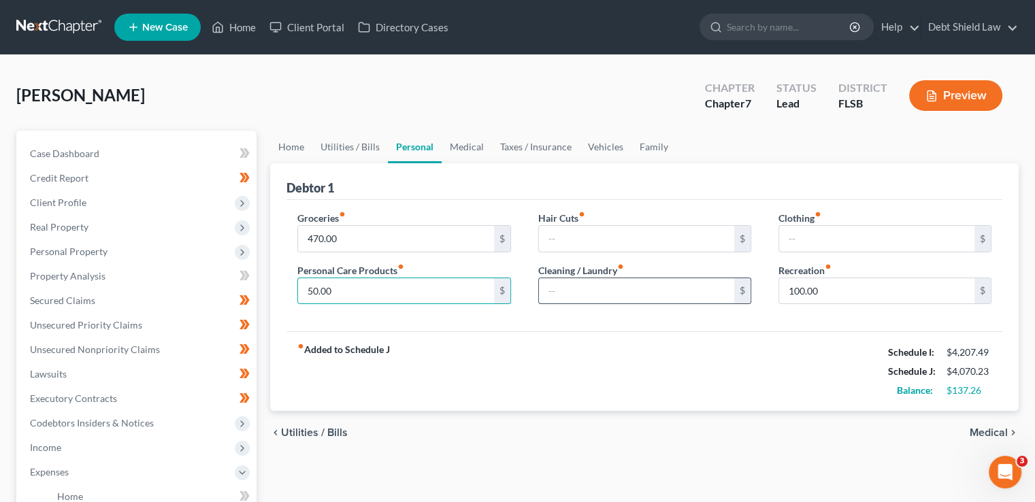
click at [560, 286] on input "text" at bounding box center [636, 291] width 195 height 26
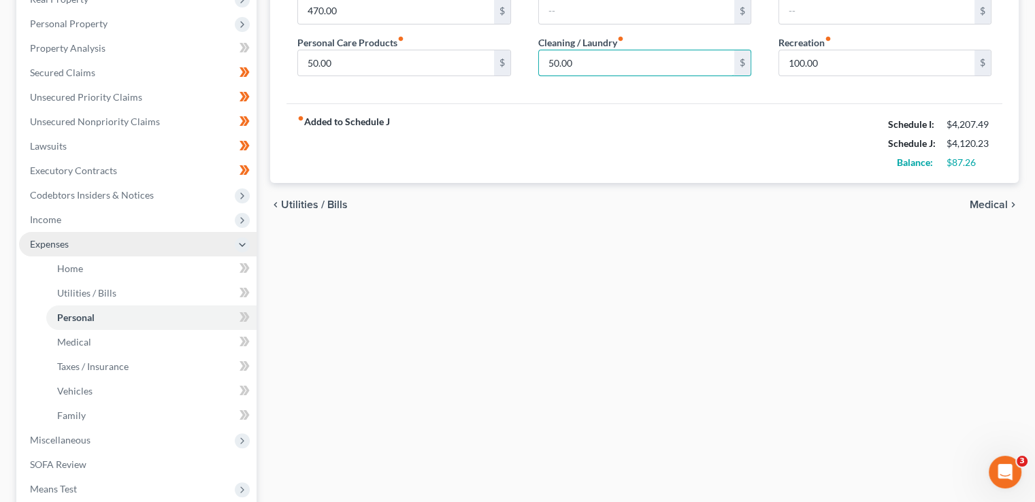
scroll to position [340, 0]
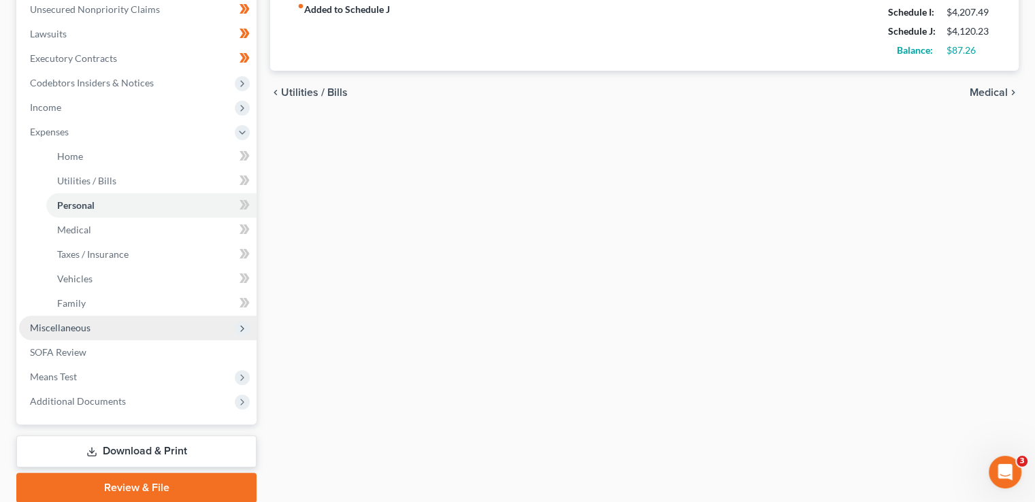
type input "50.00"
click at [122, 319] on span "Miscellaneous" at bounding box center [137, 328] width 237 height 24
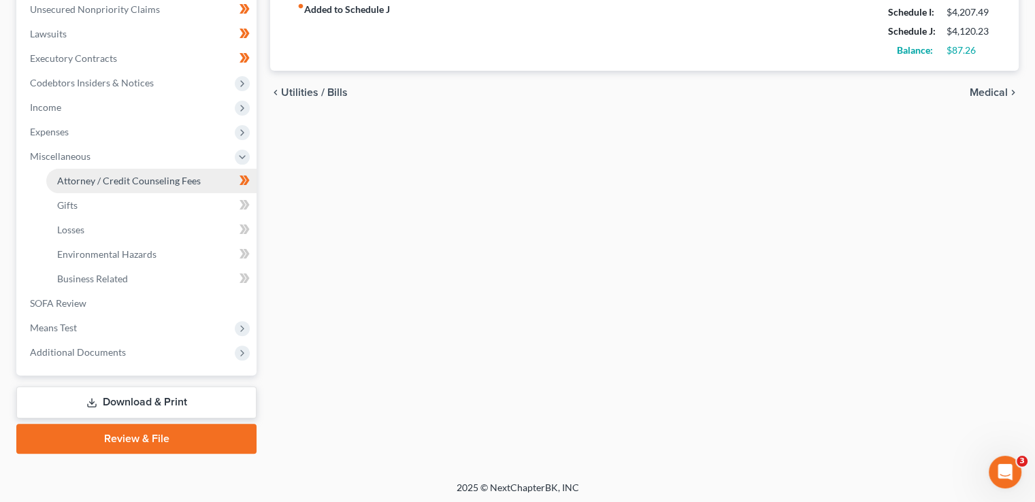
click at [143, 179] on span "Attorney / Credit Counseling Fees" at bounding box center [129, 181] width 144 height 12
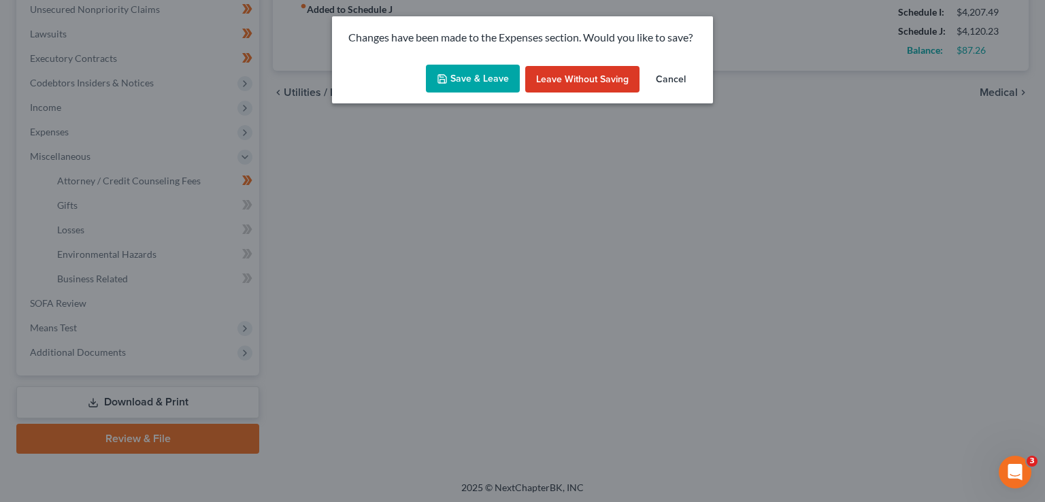
click at [476, 71] on button "Save & Leave" at bounding box center [473, 79] width 94 height 29
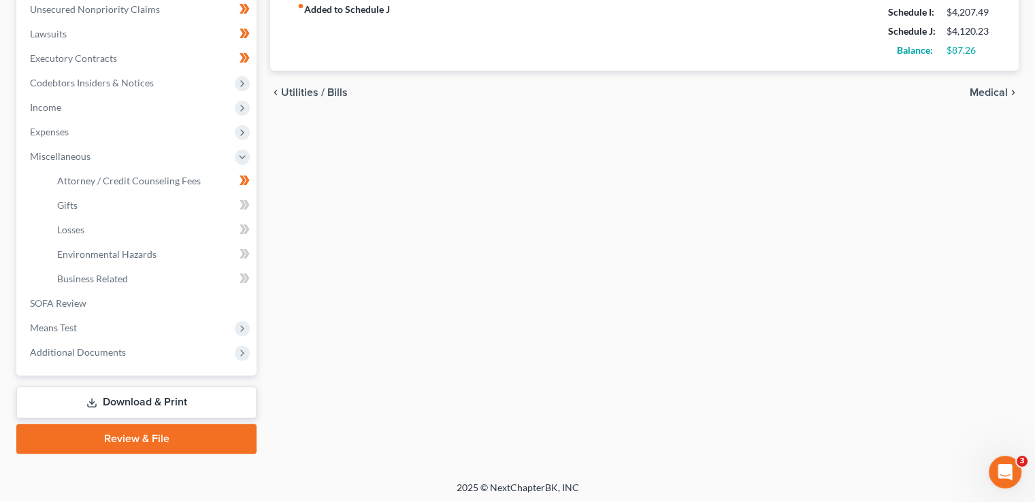
select select "2"
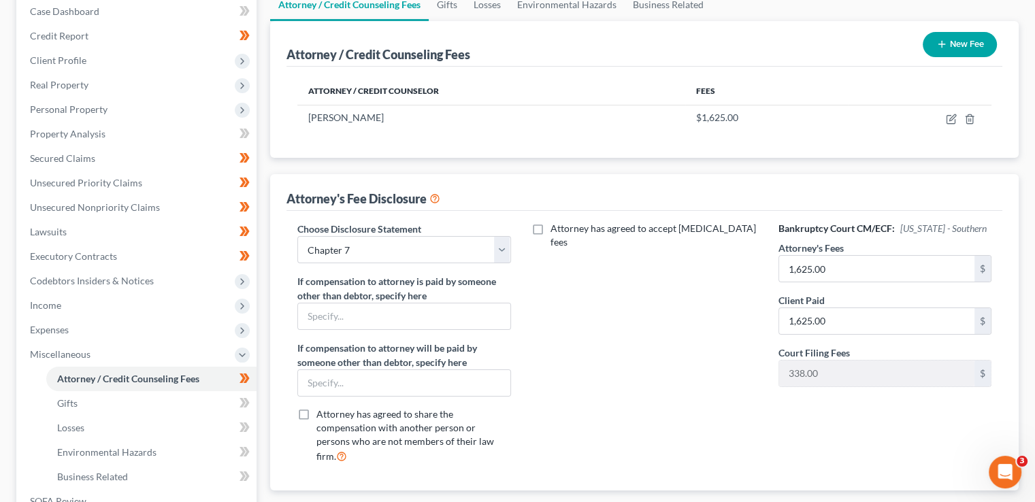
scroll to position [68, 0]
